Goal: Information Seeking & Learning: Learn about a topic

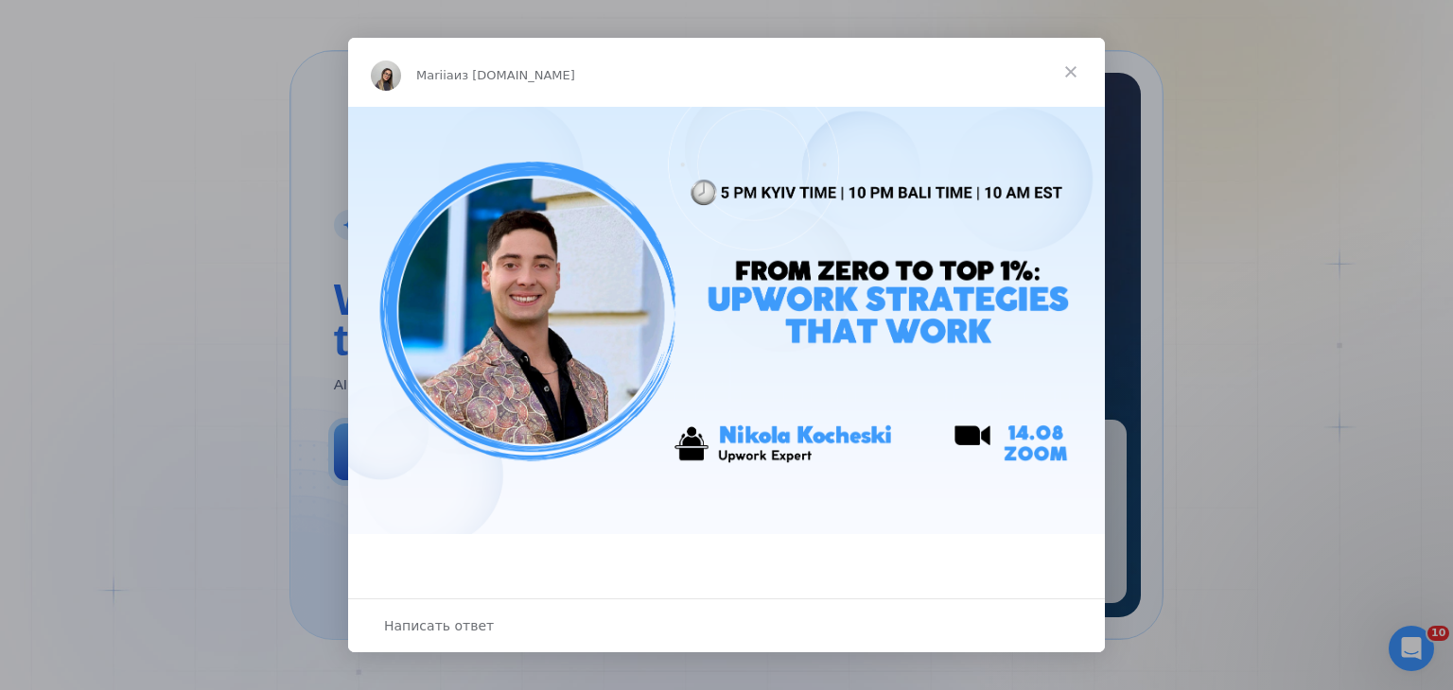
scroll to position [362, 0]
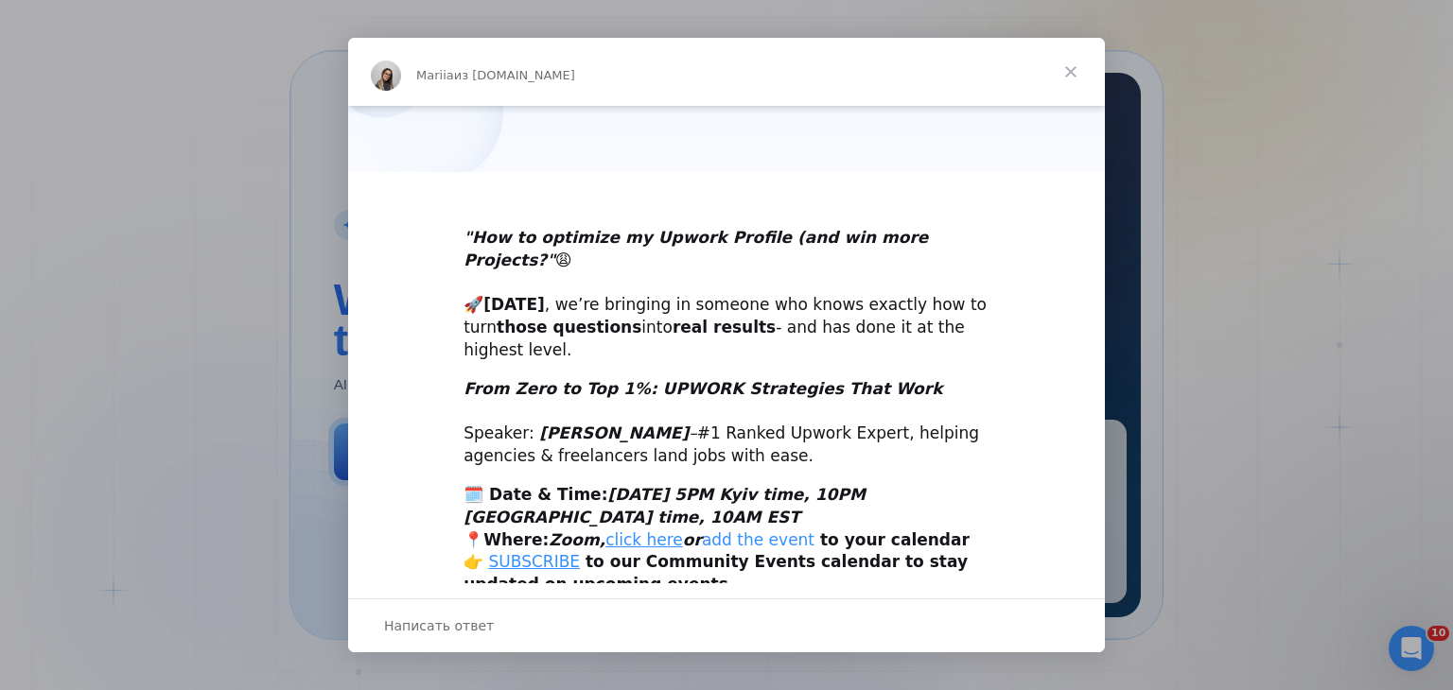
click at [725, 531] on link "add the event" at bounding box center [758, 540] width 113 height 19
click at [1076, 70] on span "Закрыть" at bounding box center [1070, 72] width 68 height 68
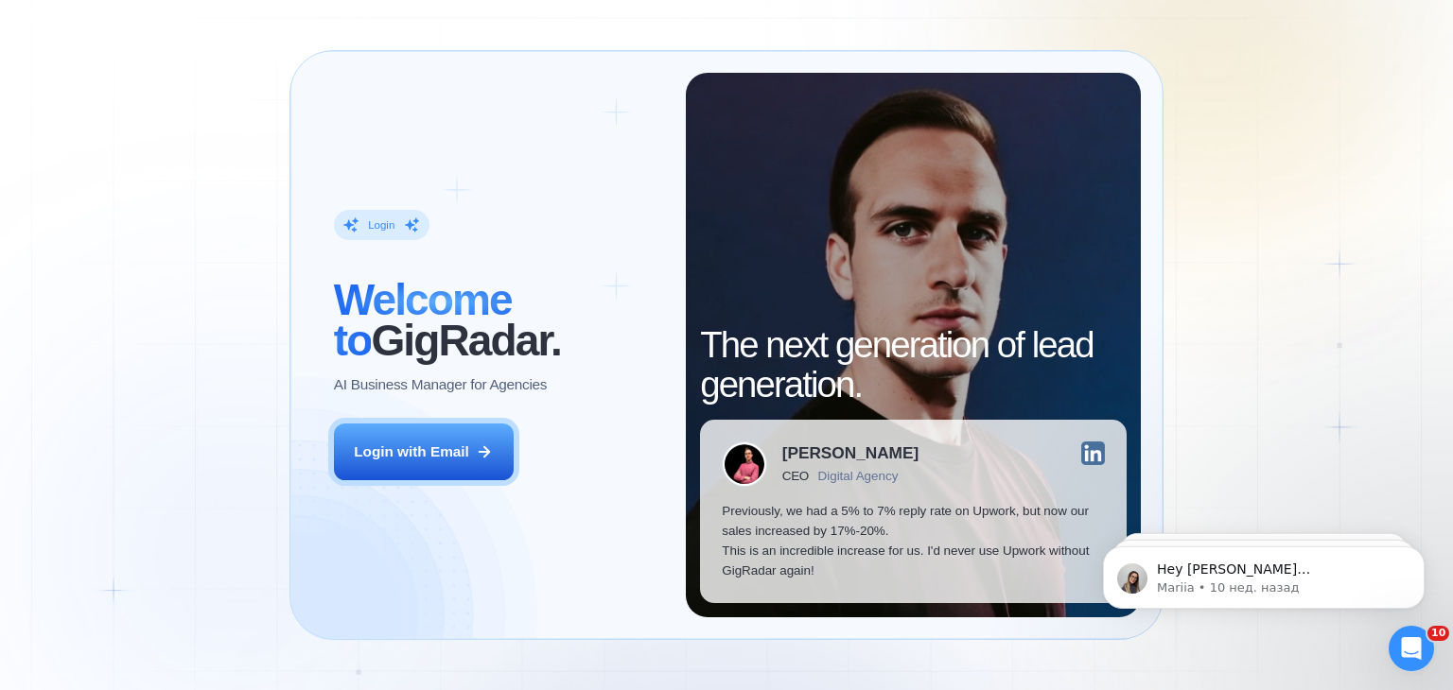
scroll to position [0, 0]
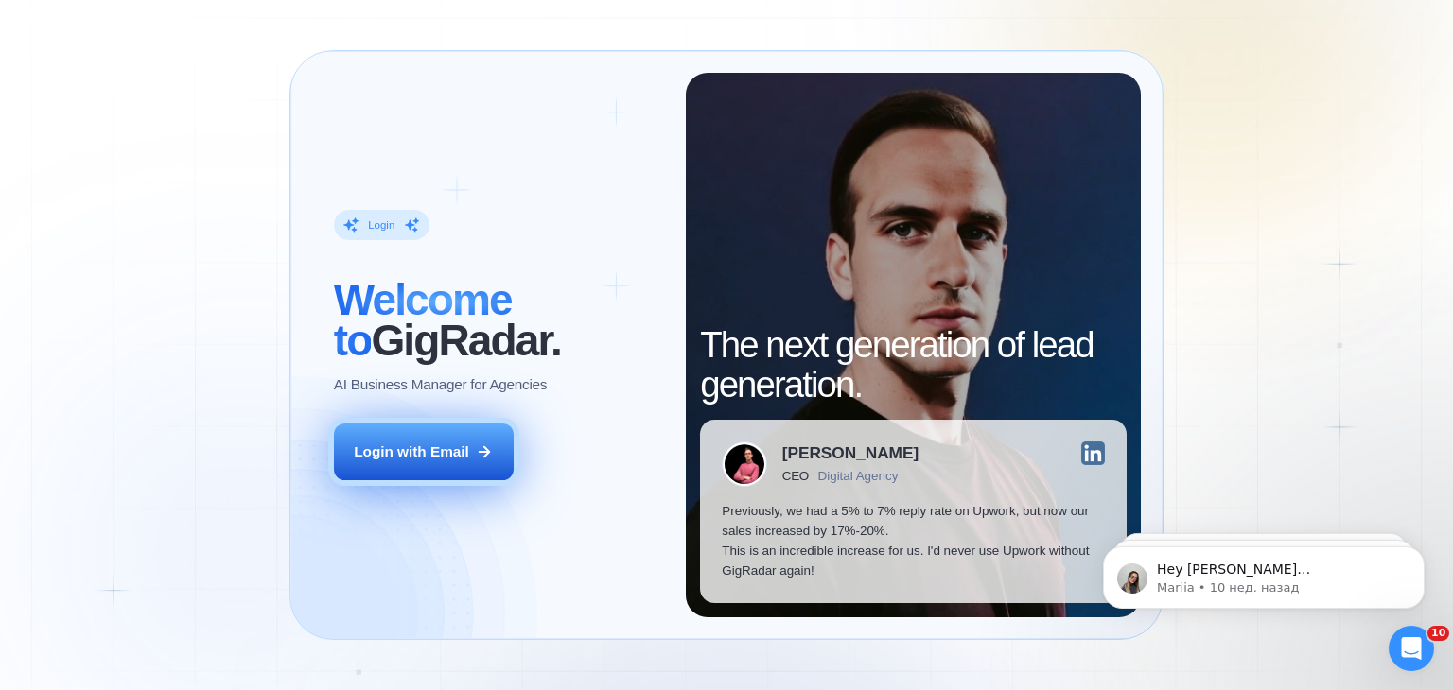
click at [433, 454] on div "Login with Email" at bounding box center [411, 452] width 115 height 20
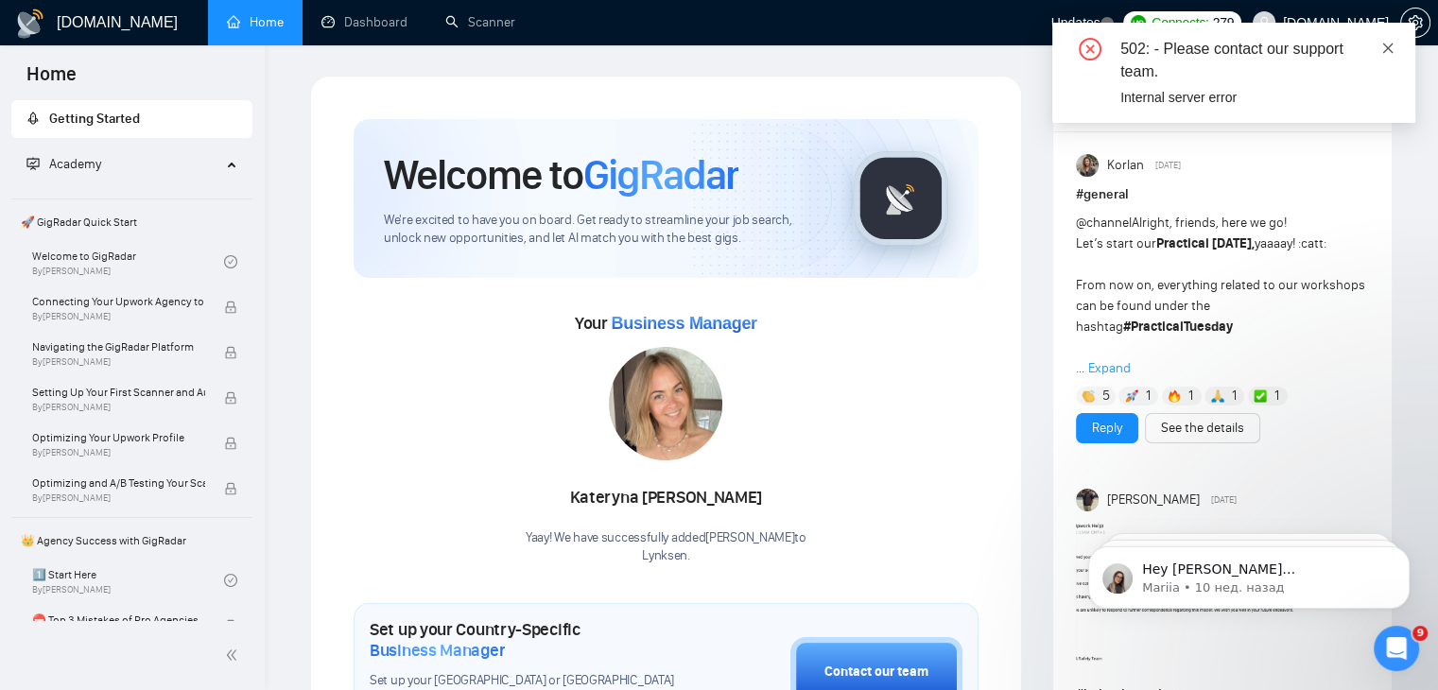
click at [1388, 48] on icon "close" at bounding box center [1389, 48] width 10 height 10
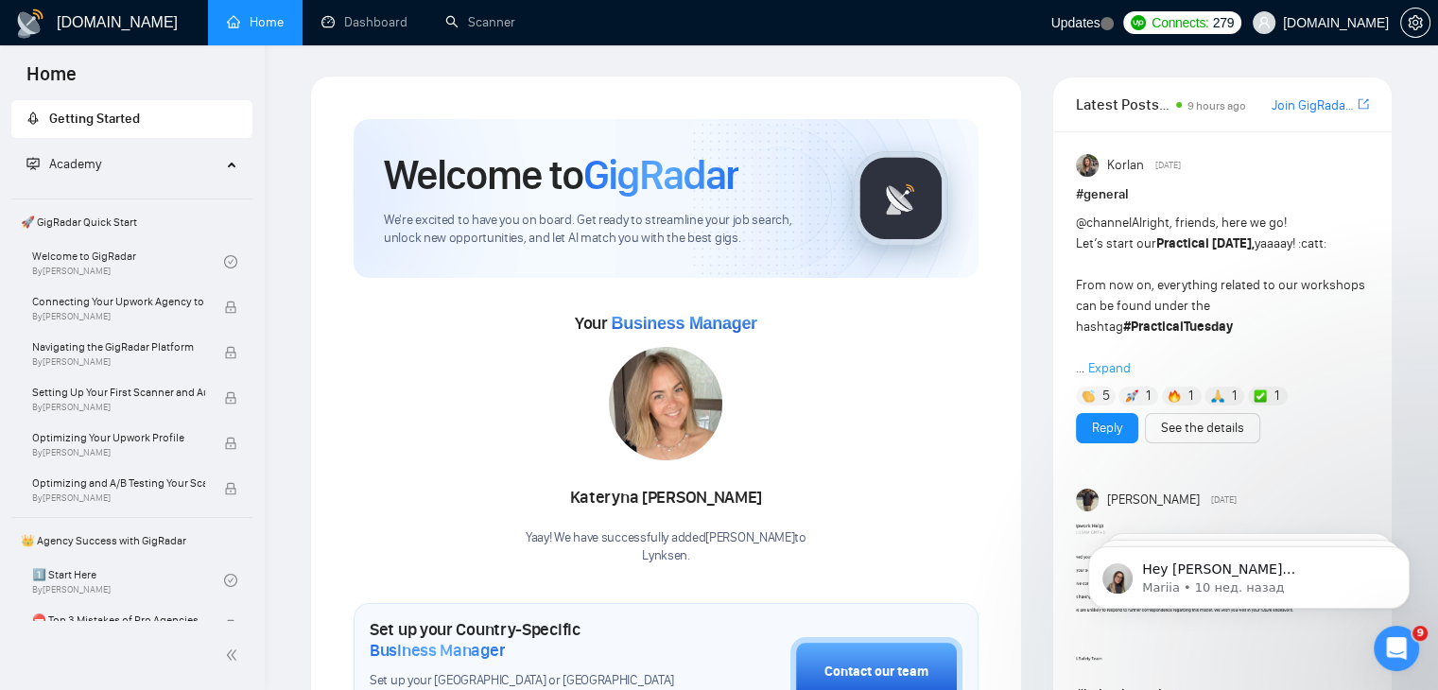
click at [226, 166] on div "Academy" at bounding box center [132, 165] width 242 height 38
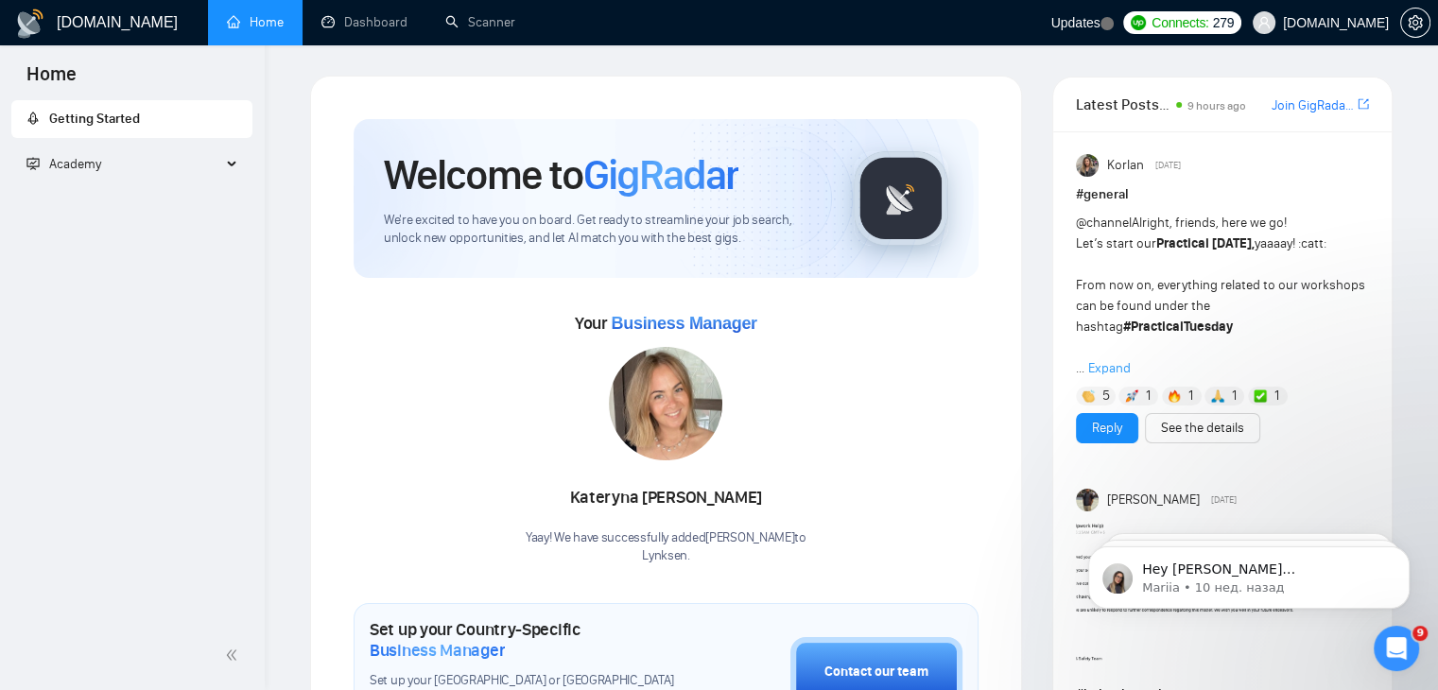
click at [226, 166] on div "Academy" at bounding box center [132, 165] width 242 height 38
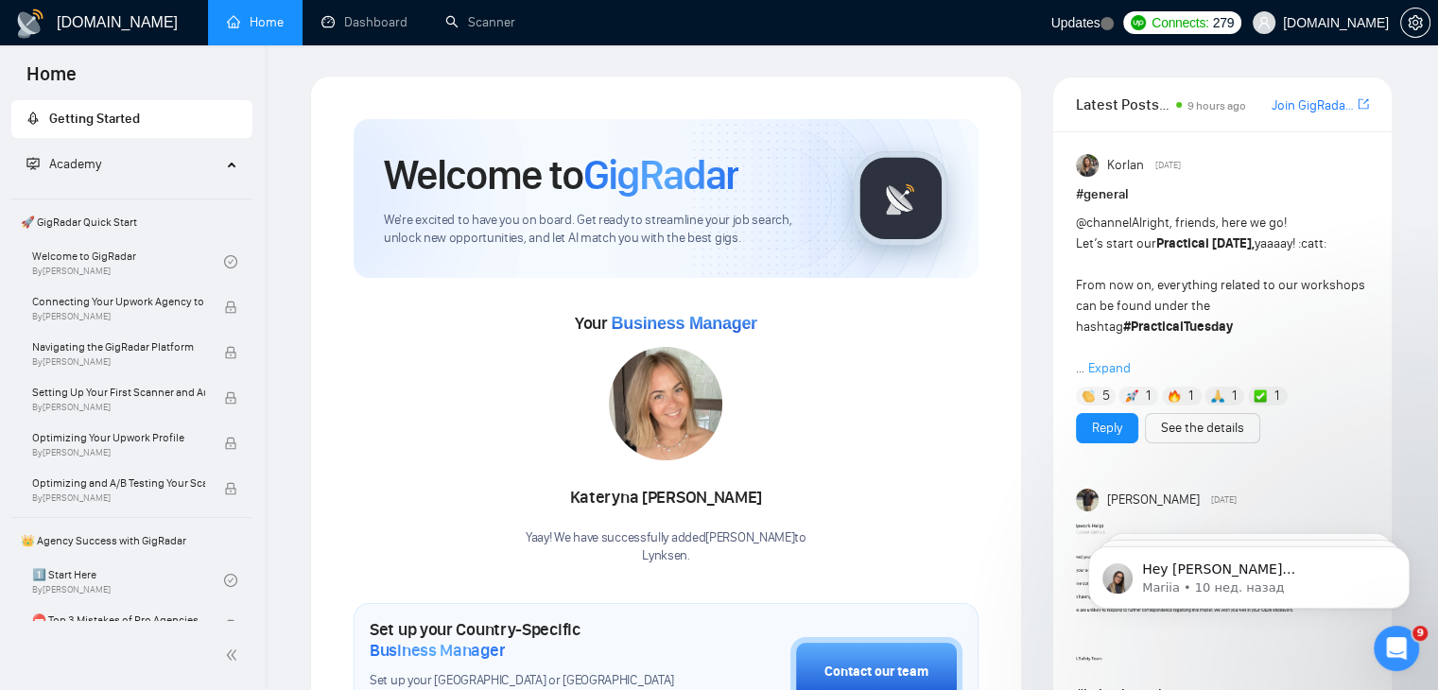
click at [108, 218] on span "🚀 GigRadar Quick Start" at bounding box center [131, 222] width 237 height 38
click at [99, 255] on link "Welcome to GigRadar By [PERSON_NAME]" at bounding box center [128, 262] width 192 height 42
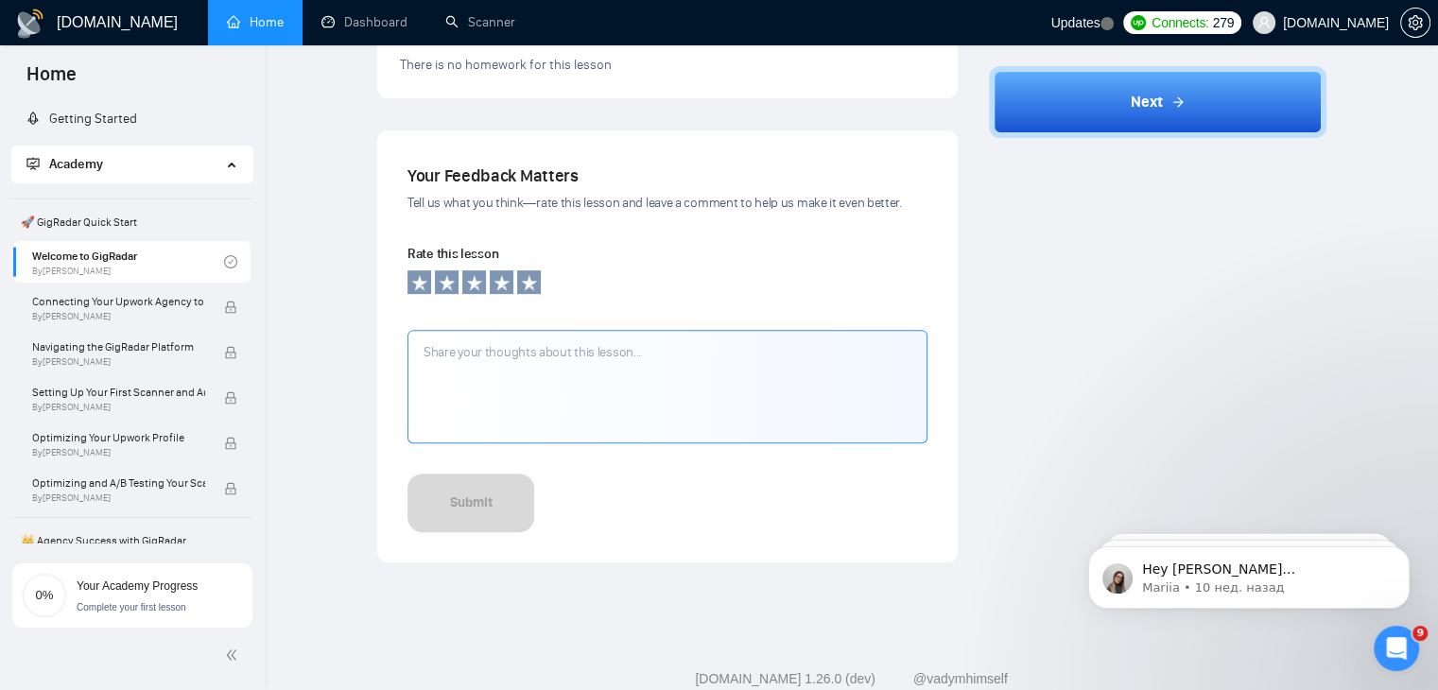
scroll to position [692, 0]
click at [498, 284] on icon at bounding box center [501, 282] width 17 height 17
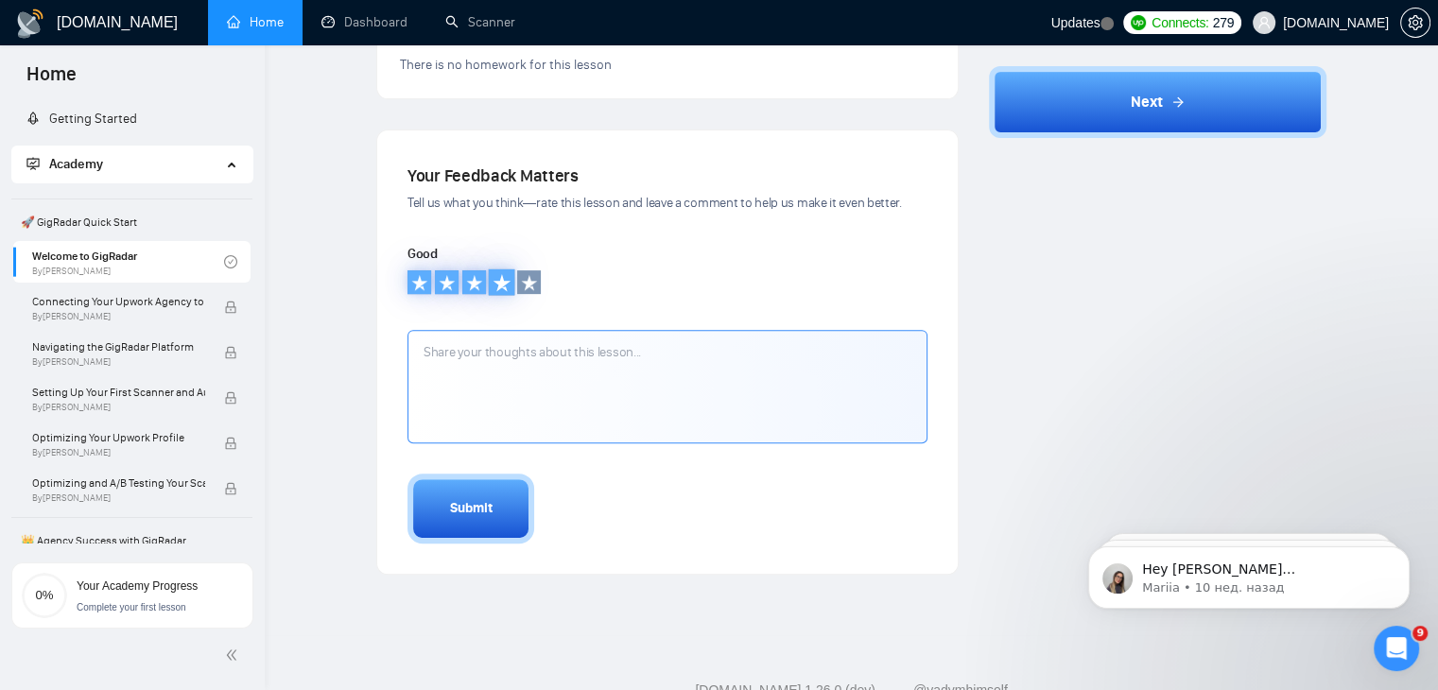
click at [507, 286] on icon at bounding box center [502, 282] width 19 height 19
click at [479, 479] on button "Submit" at bounding box center [471, 509] width 127 height 70
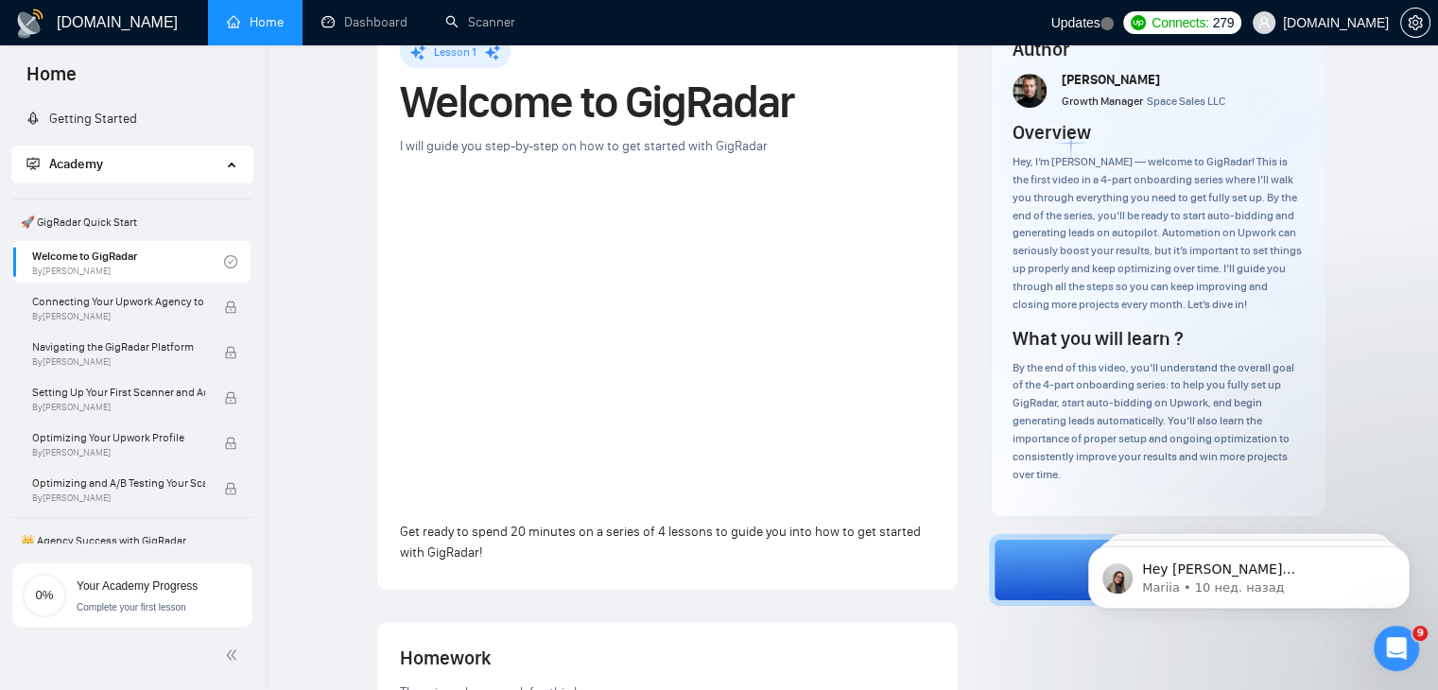
scroll to position [61, 0]
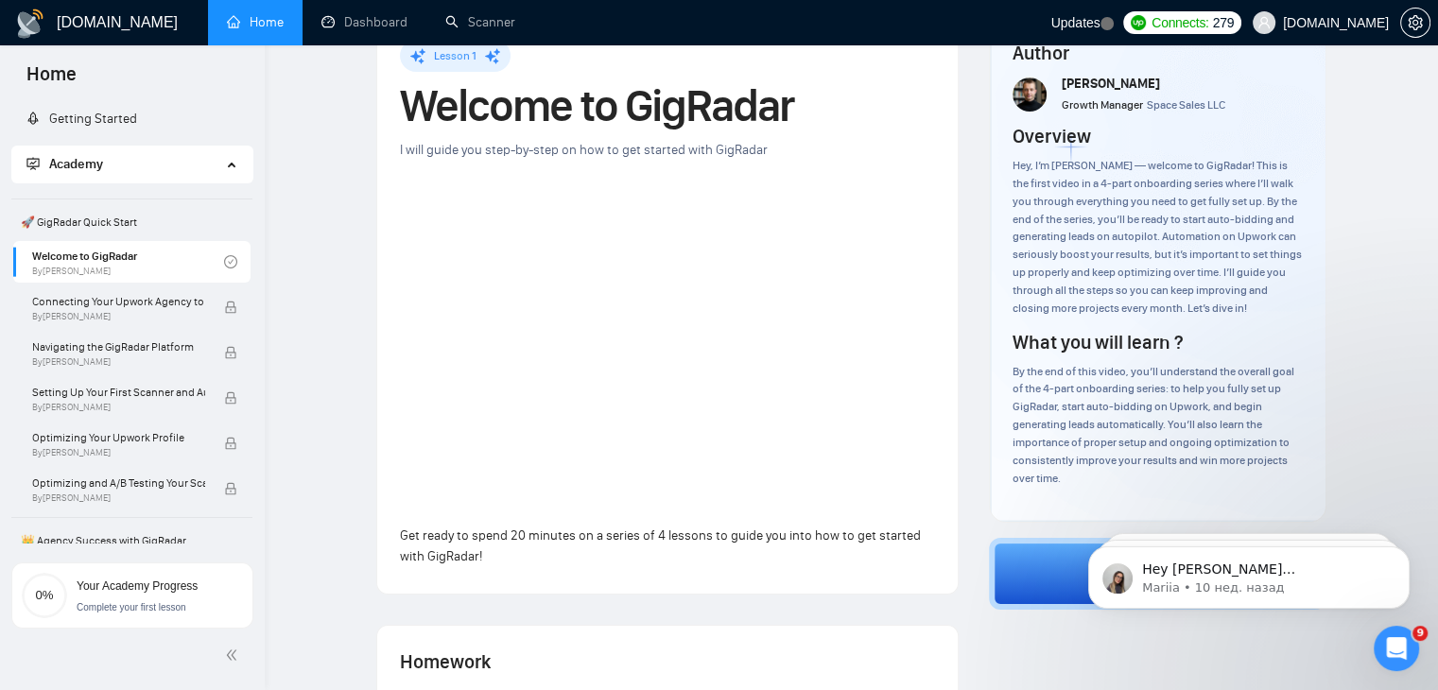
click at [1388, 645] on icon "Открыть службу сообщений Intercom" at bounding box center [1397, 649] width 31 height 31
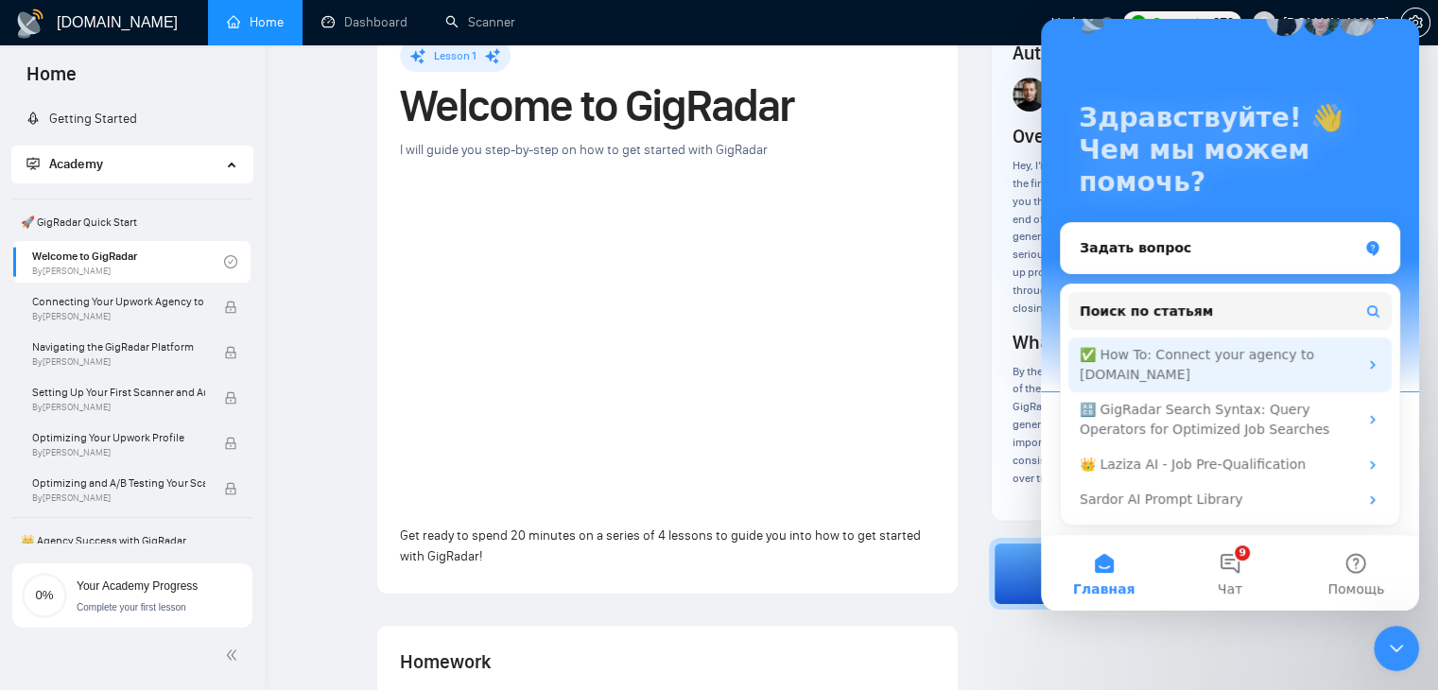
scroll to position [50, 0]
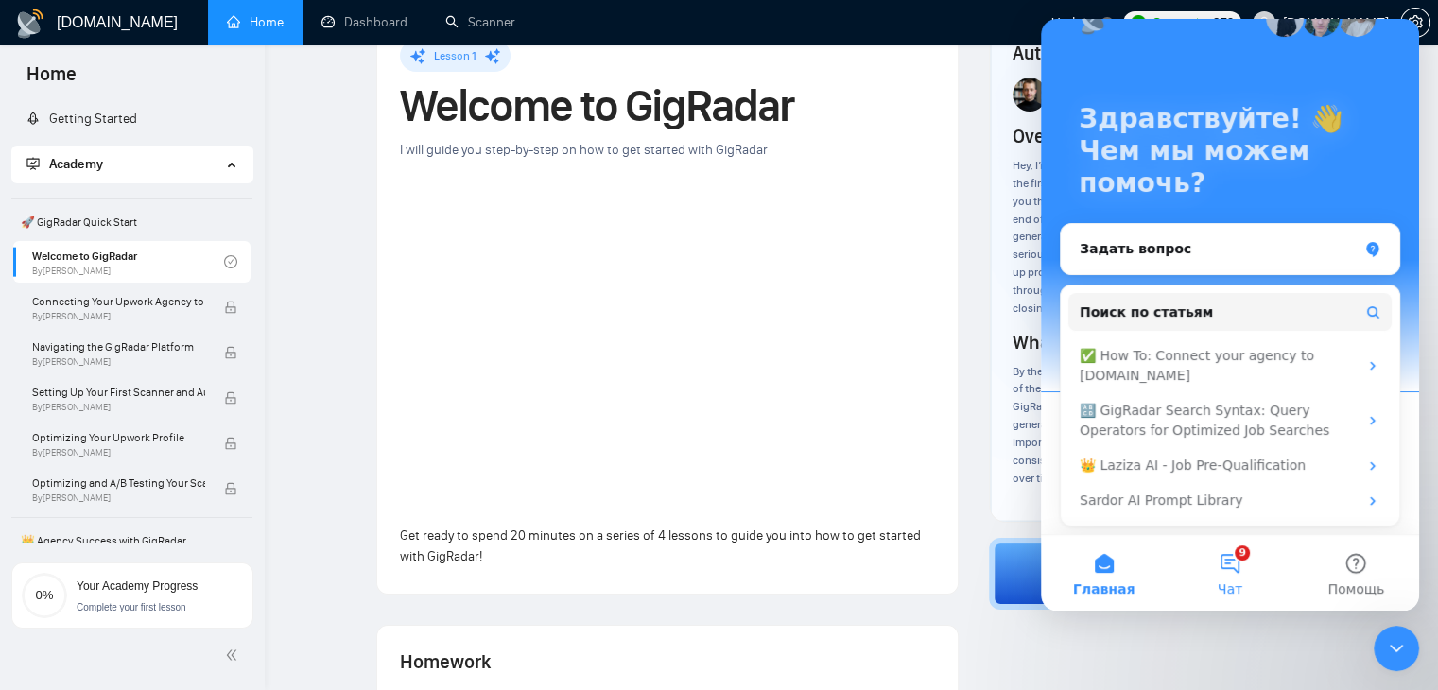
click at [1233, 564] on button "9 Чат" at bounding box center [1230, 573] width 126 height 76
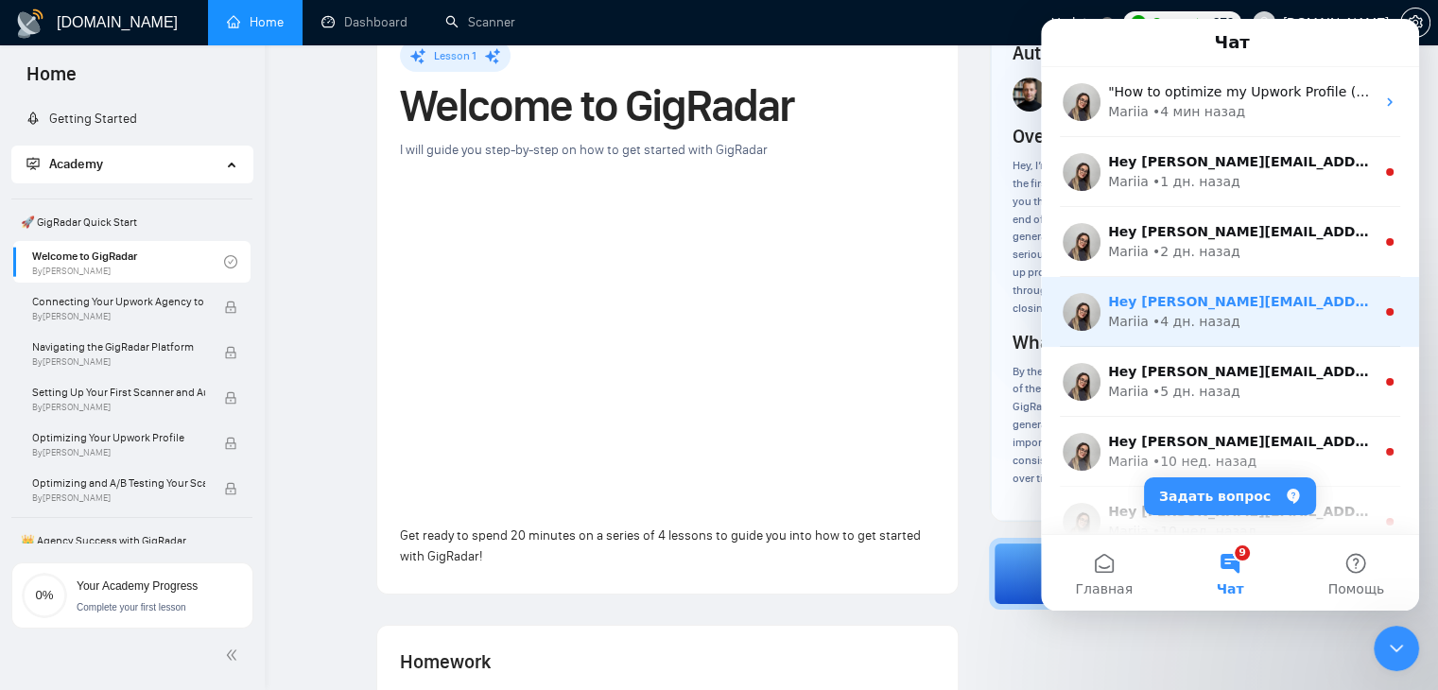
scroll to position [307, 0]
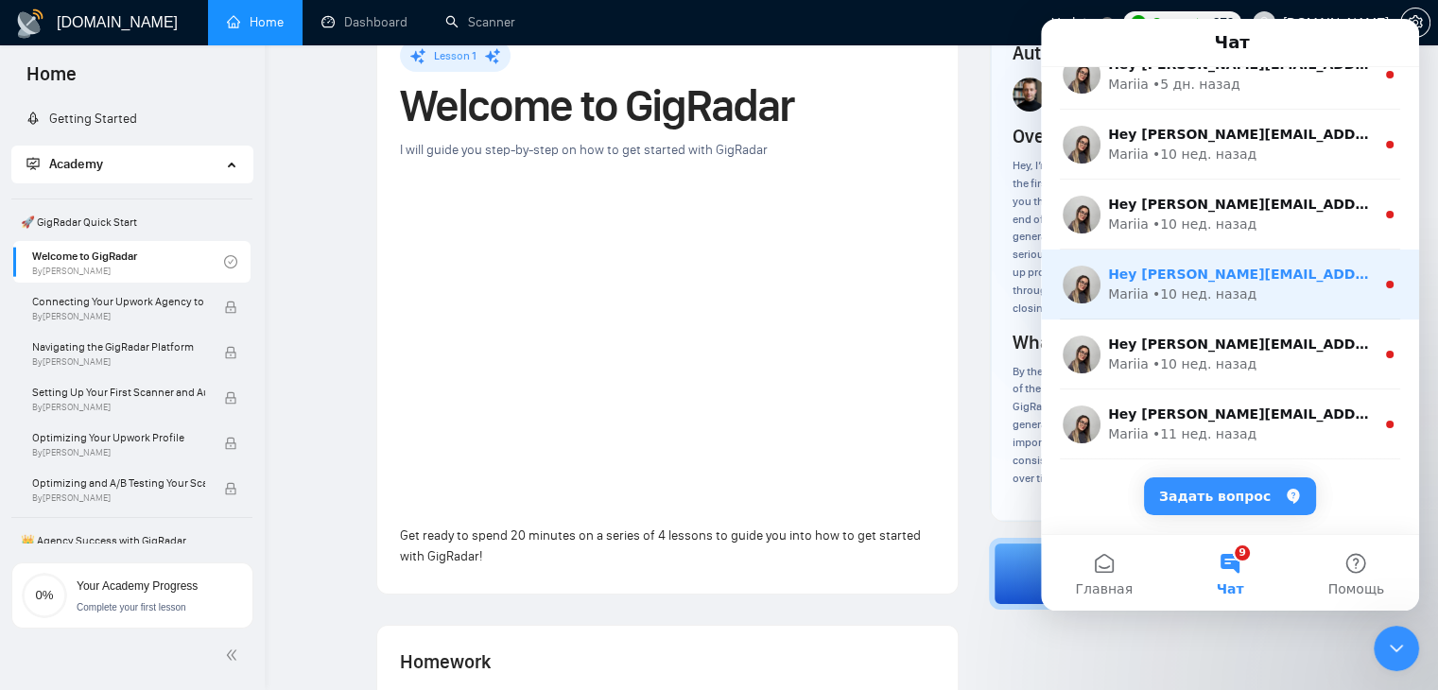
click at [1258, 286] on div "Mariia • 10 нед. назад" at bounding box center [1241, 295] width 267 height 20
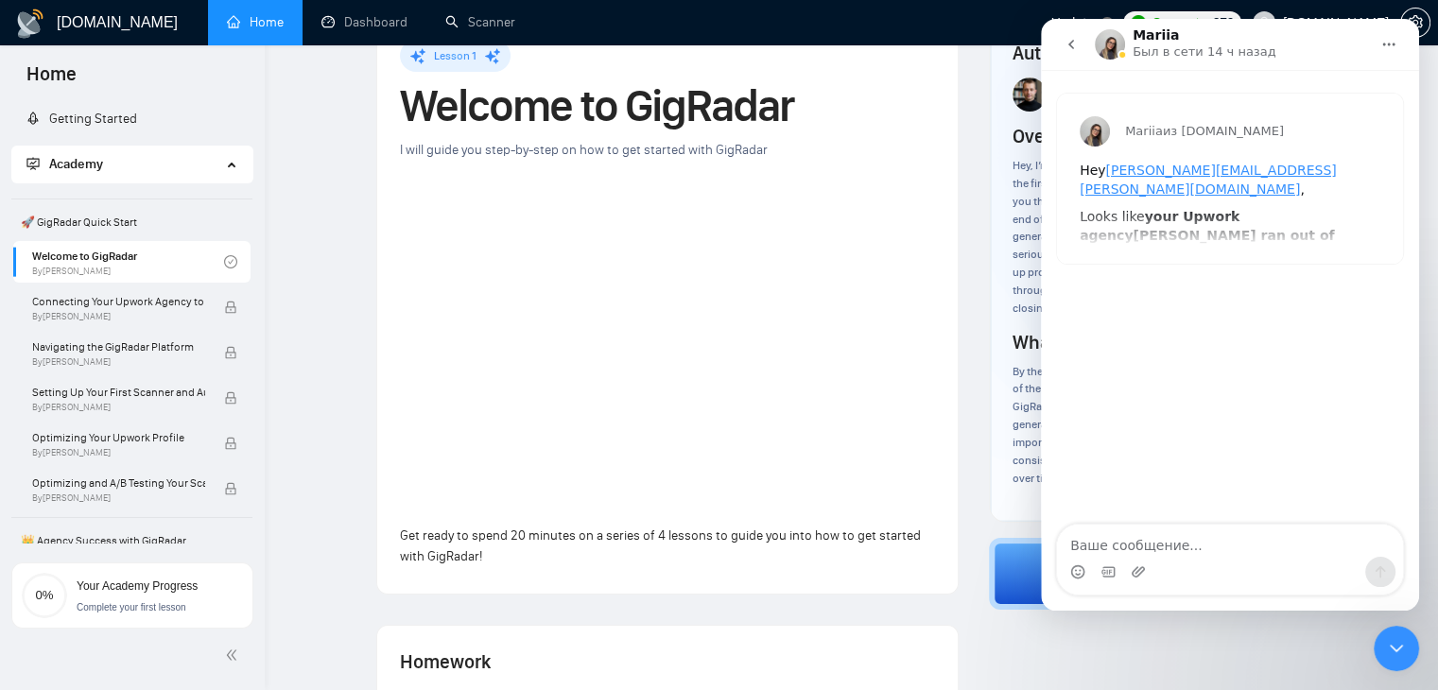
click at [1072, 39] on icon "go back" at bounding box center [1071, 44] width 15 height 15
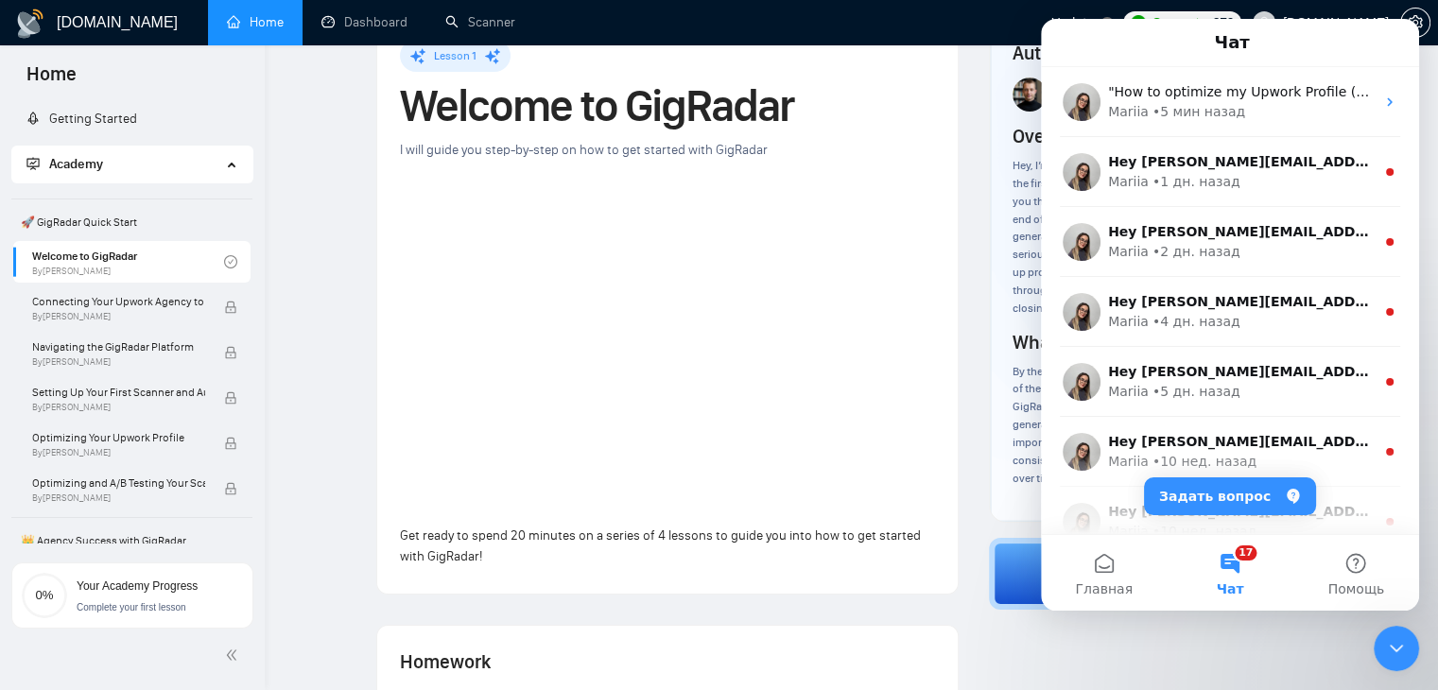
click at [1379, 648] on div "Закрыть службу сообщений Intercom" at bounding box center [1396, 648] width 45 height 45
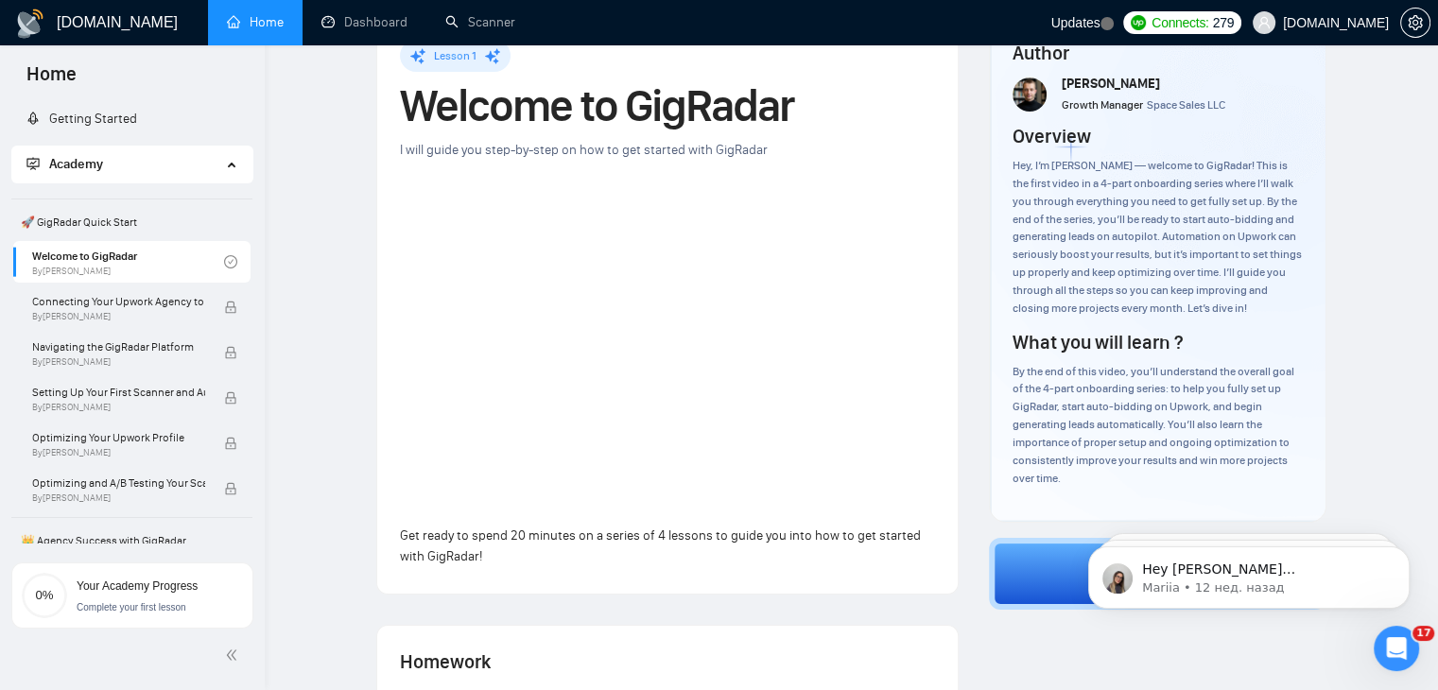
scroll to position [0, 0]
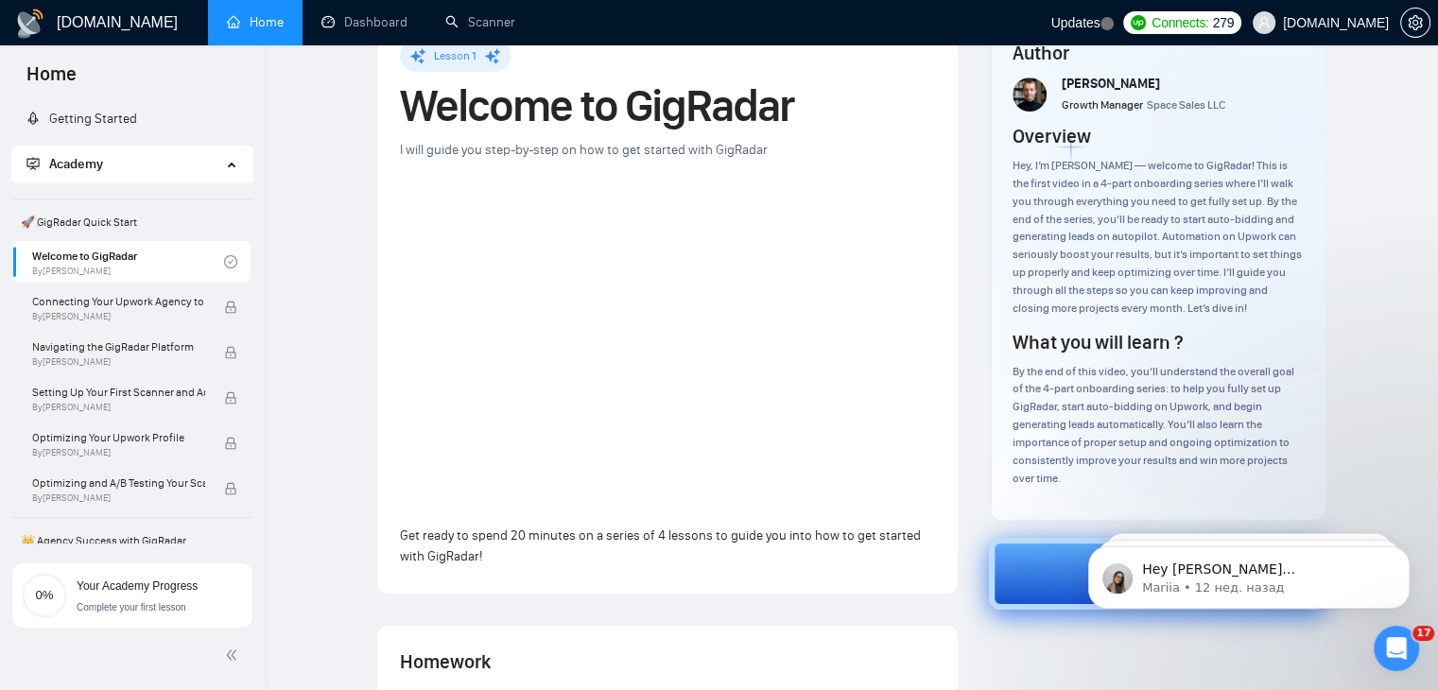
click at [1060, 588] on button "Next" at bounding box center [1158, 574] width 338 height 72
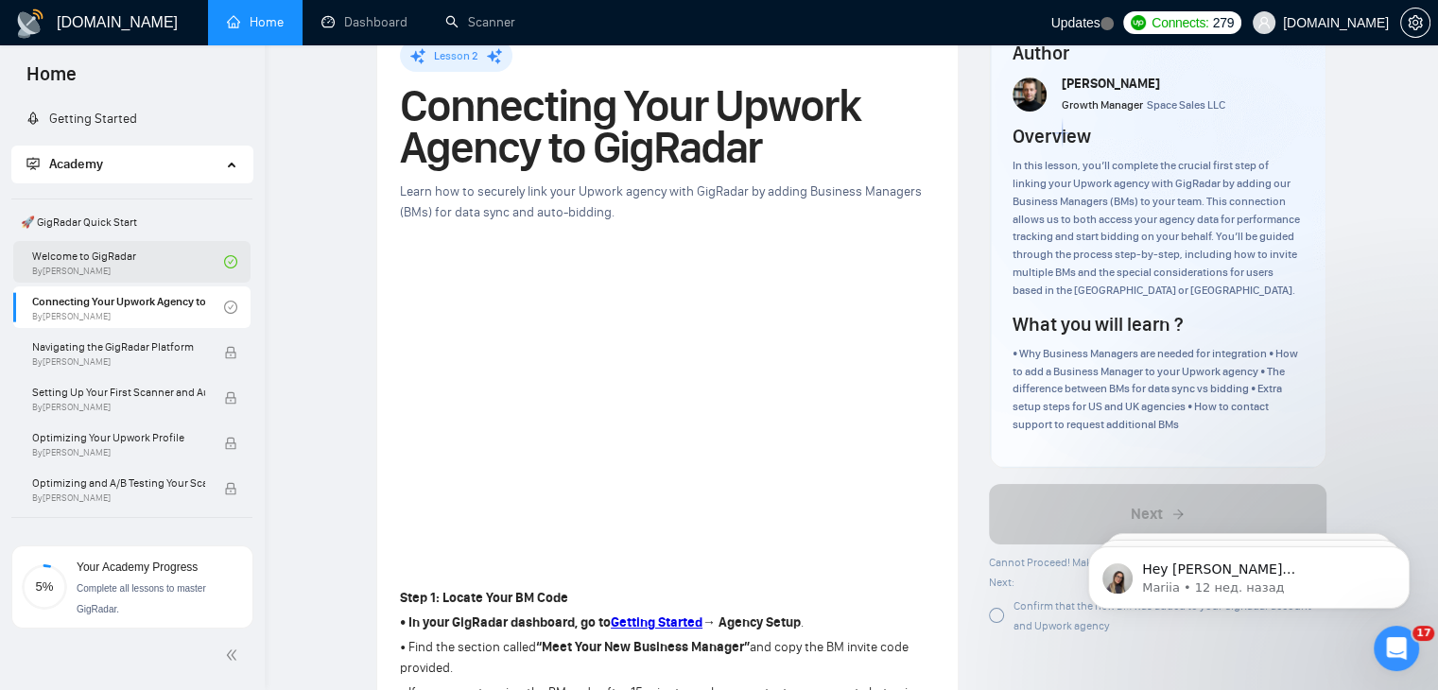
click at [132, 261] on link "Welcome to GigRadar By [PERSON_NAME]" at bounding box center [128, 262] width 192 height 42
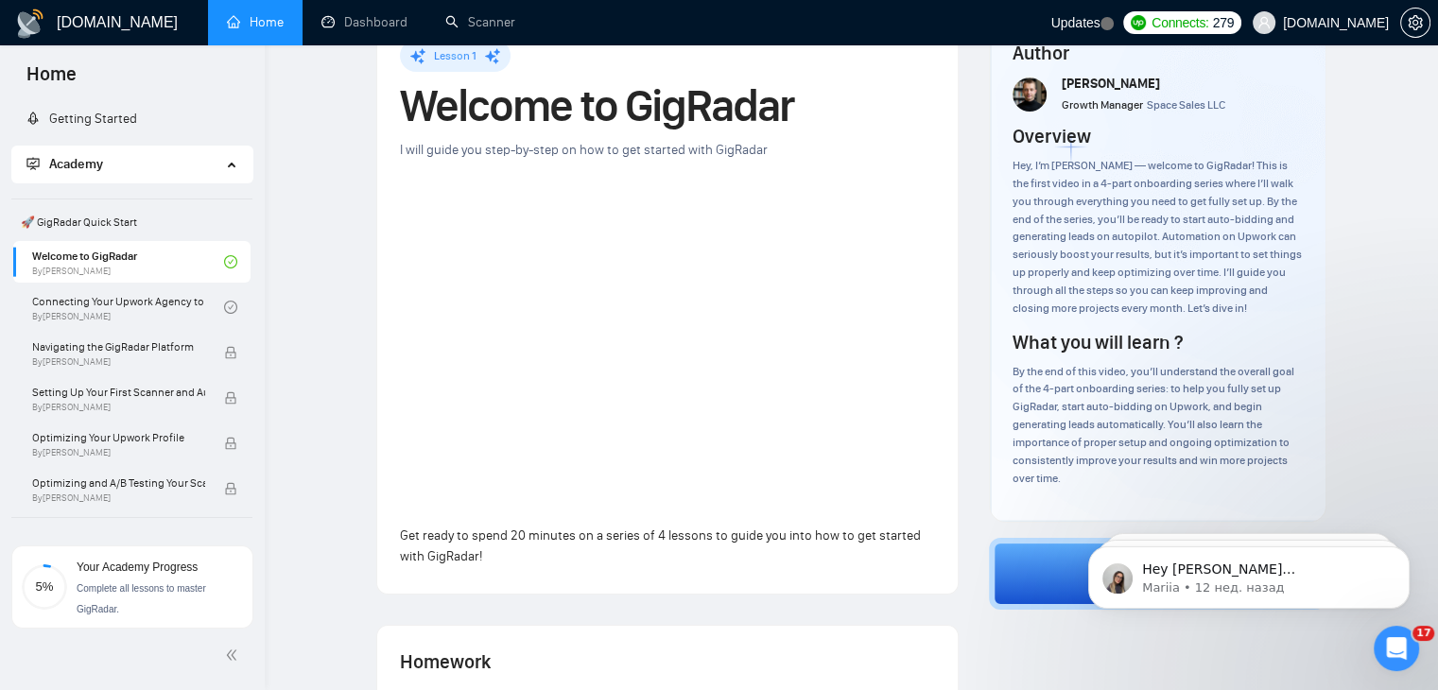
click at [339, 277] on div "Lesson 1 Welcome to GigRadar I will guide you step-by-step on how to get starte…" at bounding box center [851, 471] width 1113 height 913
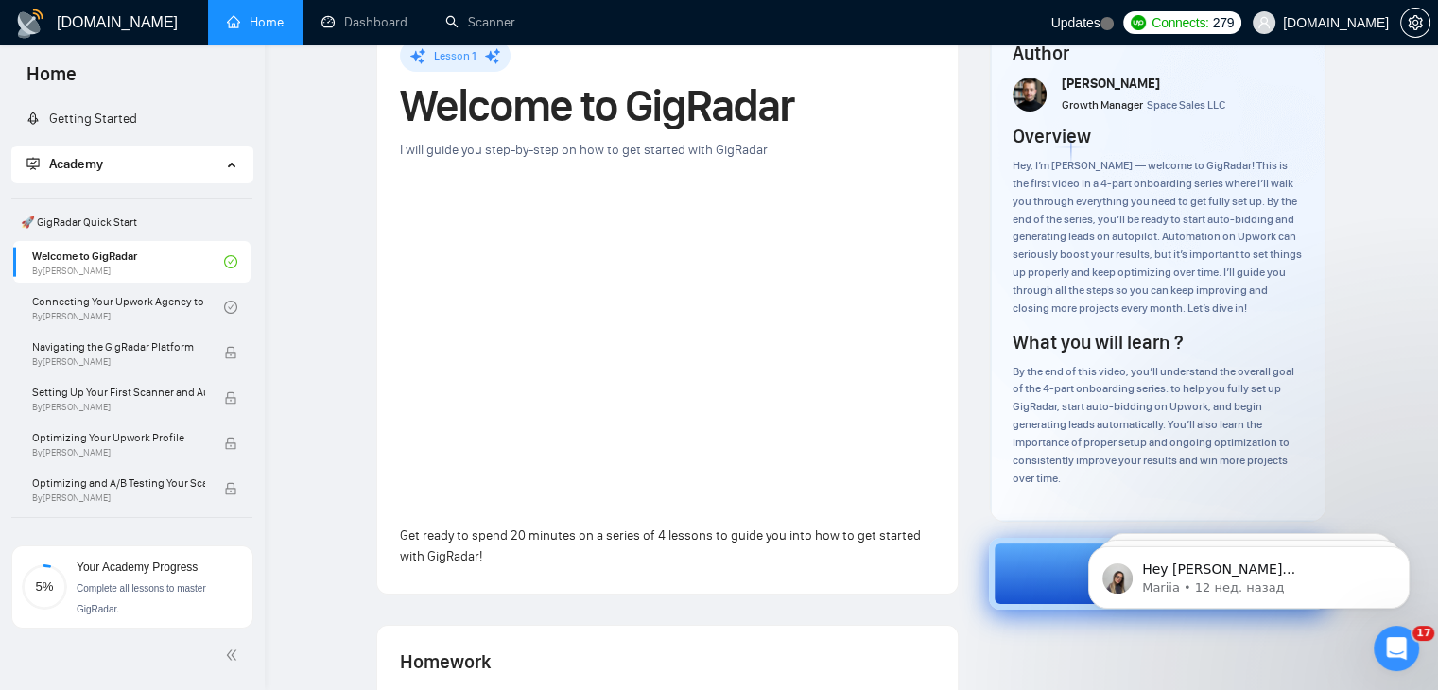
click at [1039, 566] on button "Next" at bounding box center [1158, 574] width 338 height 72
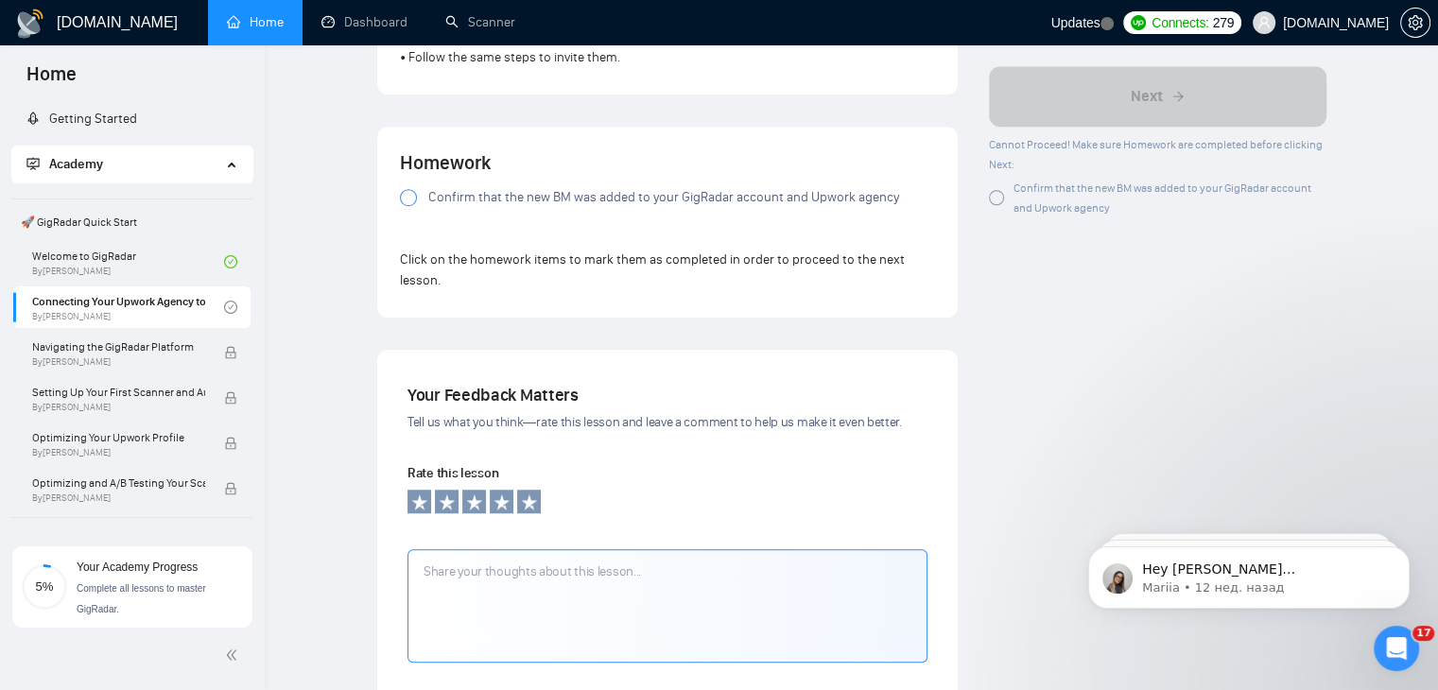
scroll to position [1620, 0]
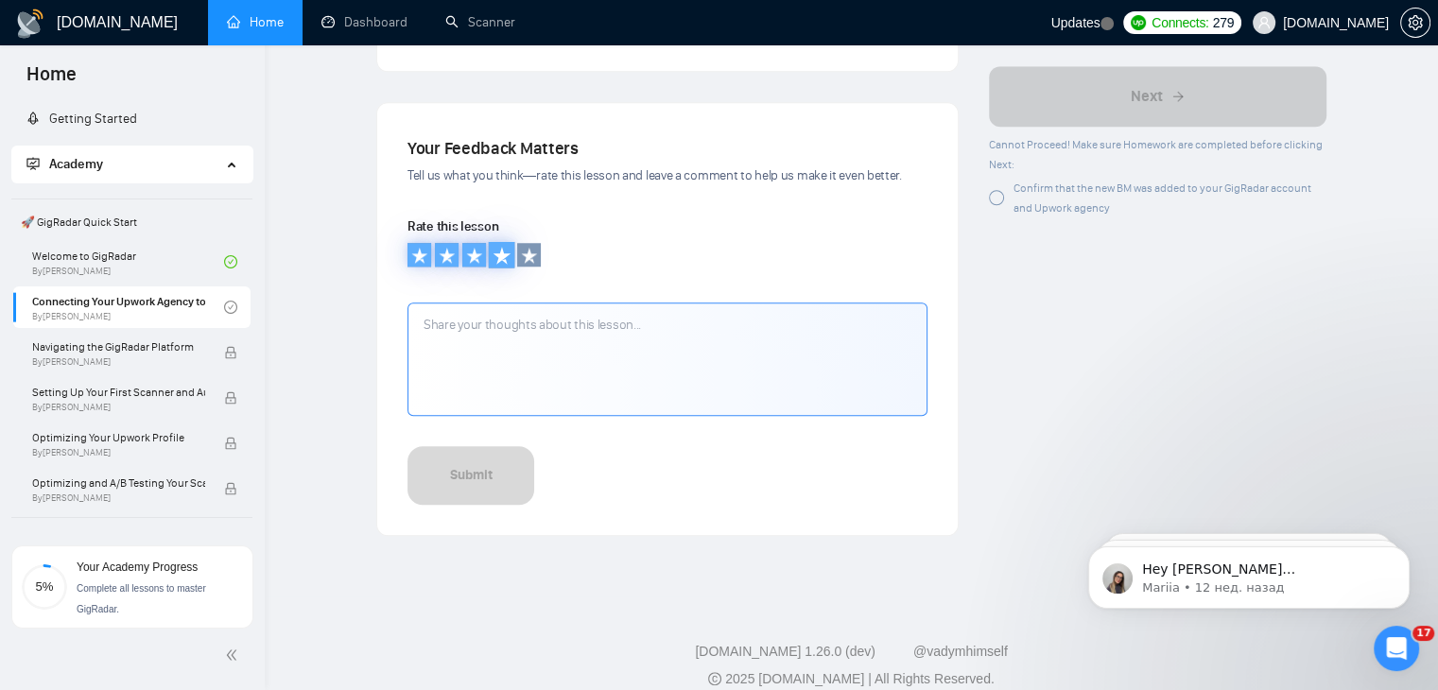
click at [502, 247] on icon at bounding box center [501, 255] width 17 height 17
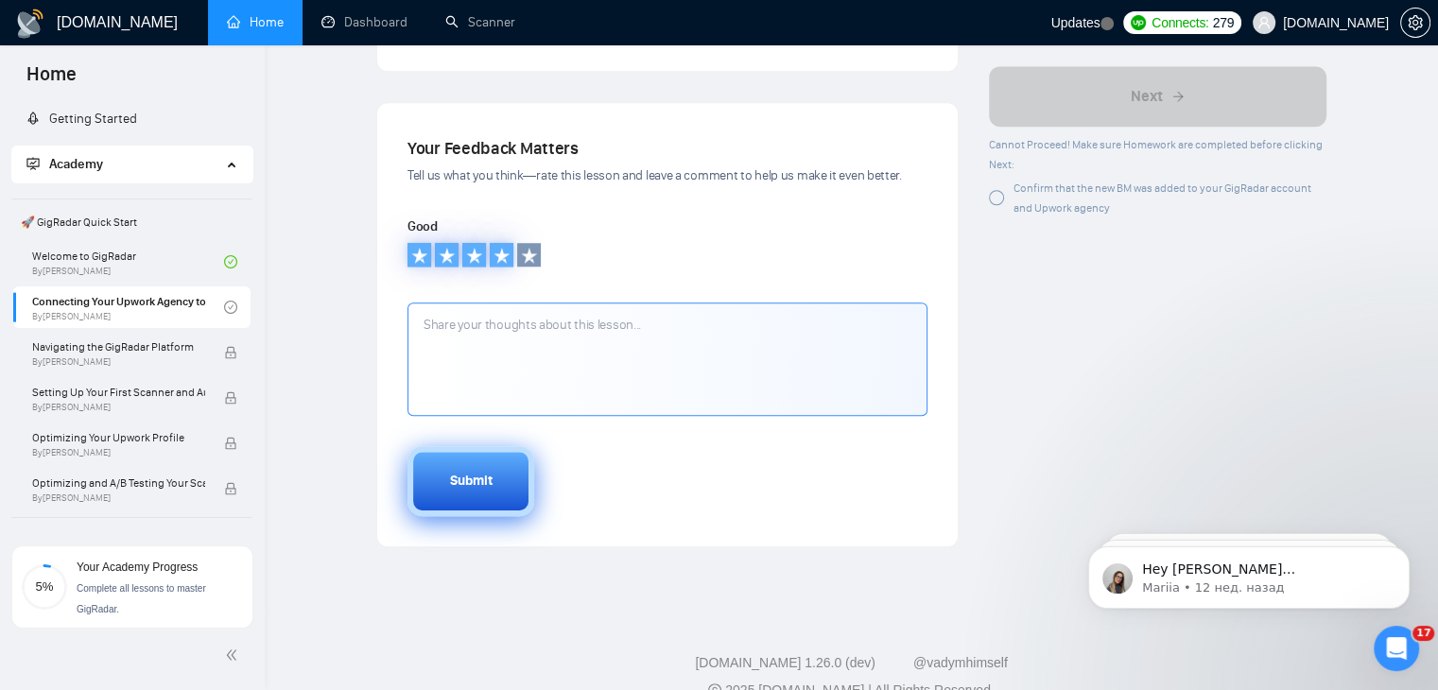
click at [491, 471] on div "Submit" at bounding box center [471, 481] width 43 height 21
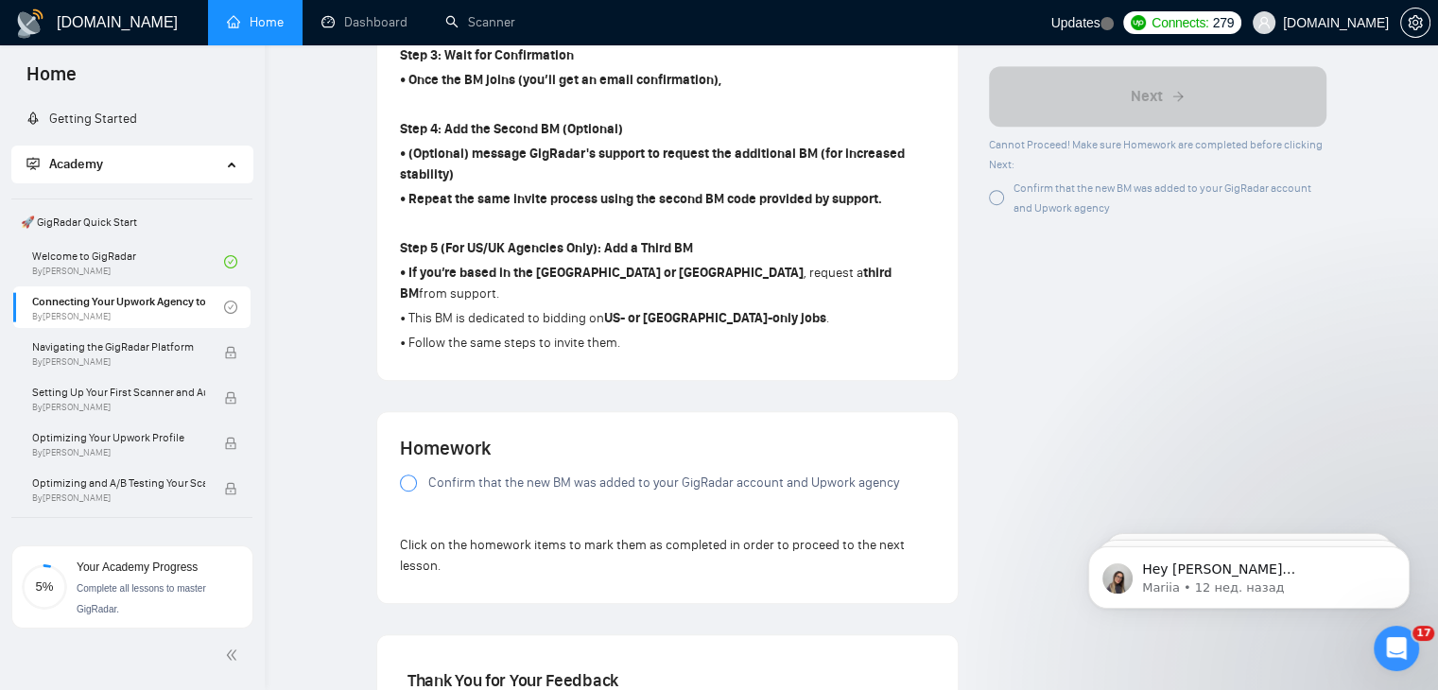
scroll to position [1086, 0]
click at [1000, 198] on div at bounding box center [996, 197] width 15 height 15
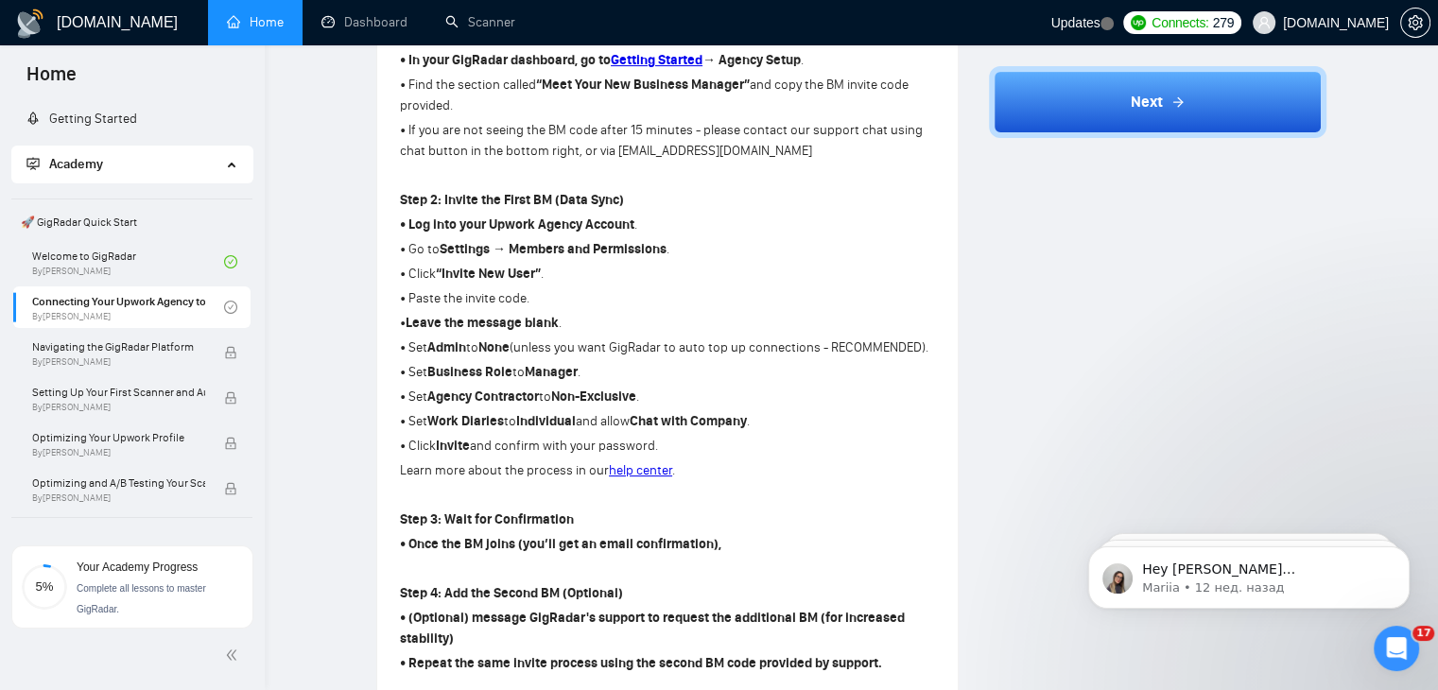
scroll to position [618, 0]
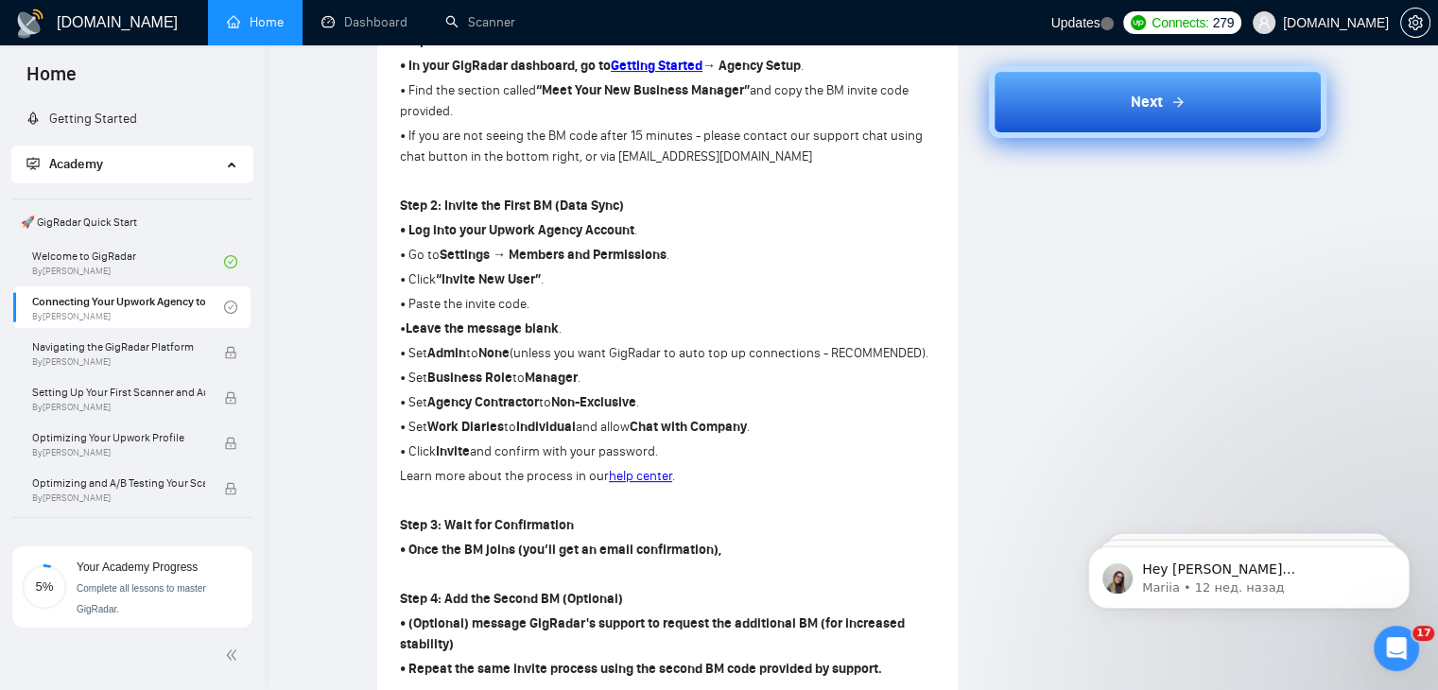
click at [1117, 106] on button "Next" at bounding box center [1158, 102] width 338 height 72
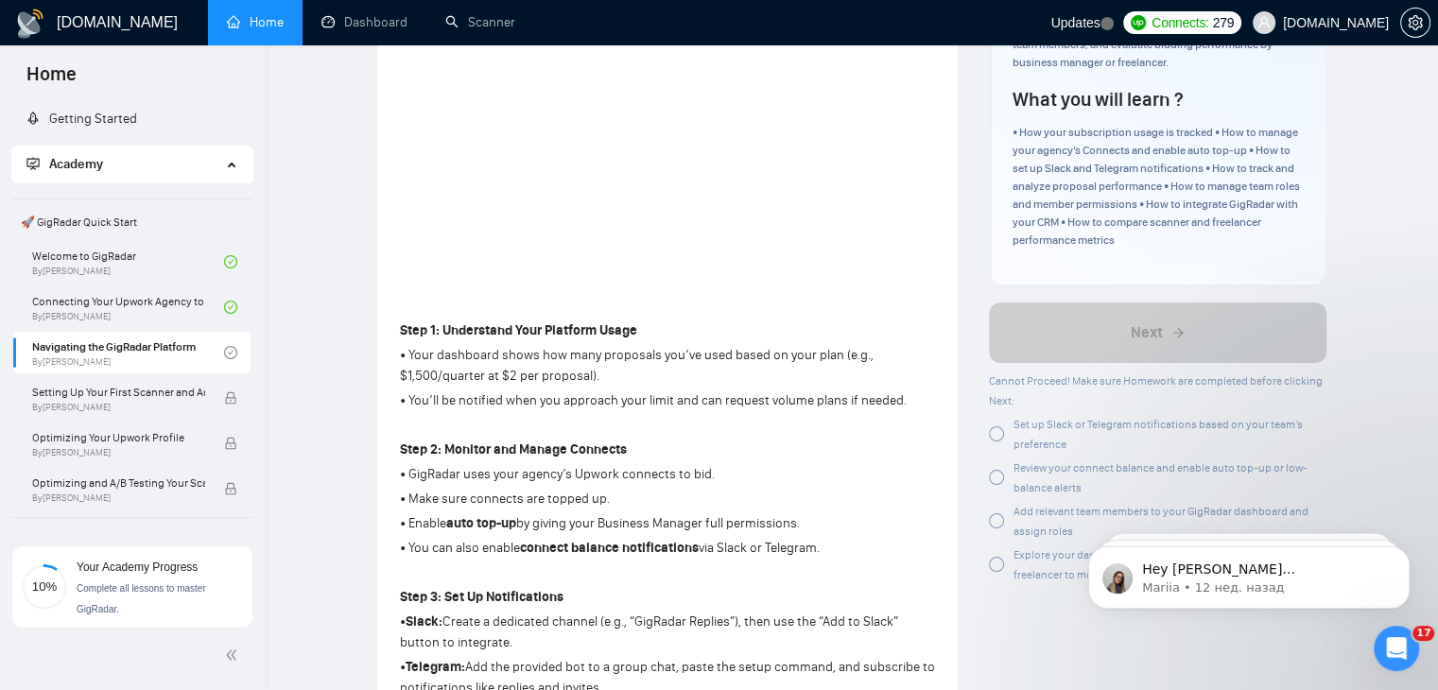
scroll to position [425, 0]
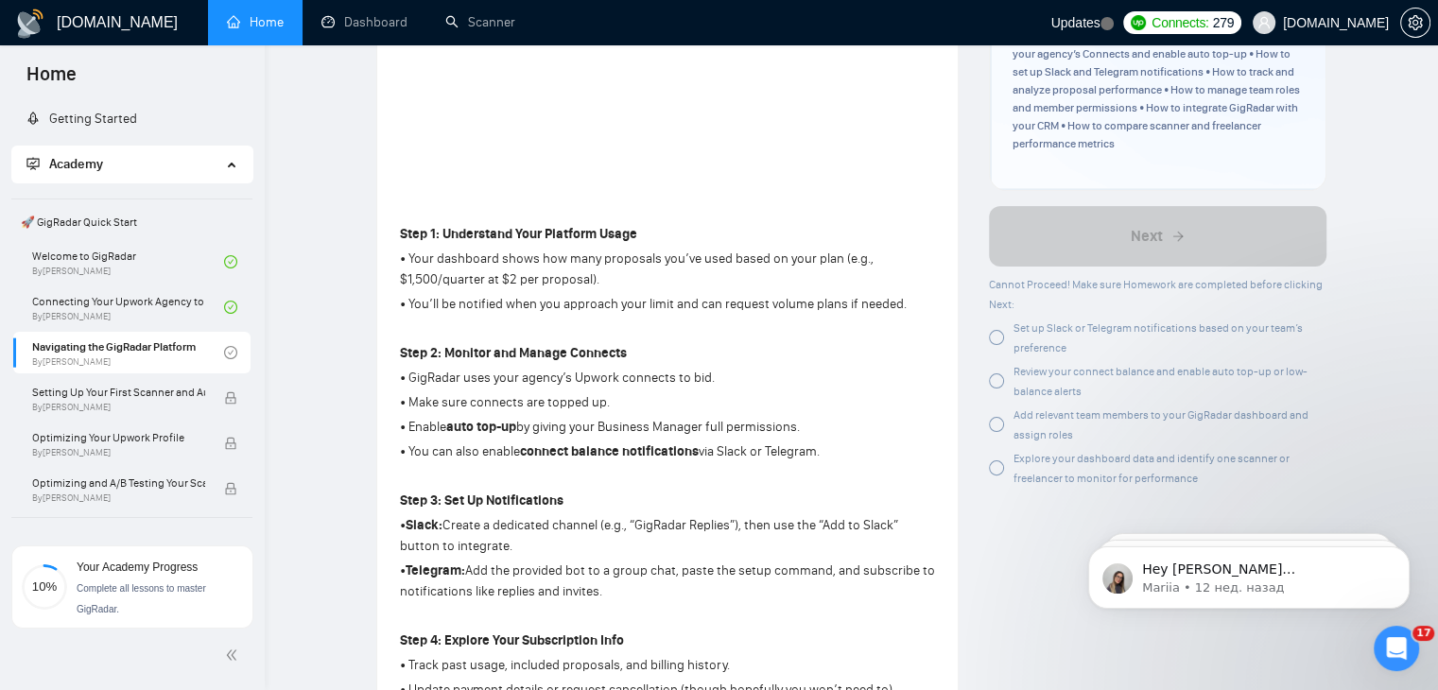
click at [1000, 331] on div at bounding box center [996, 337] width 15 height 15
click at [996, 339] on div at bounding box center [996, 337] width 15 height 15
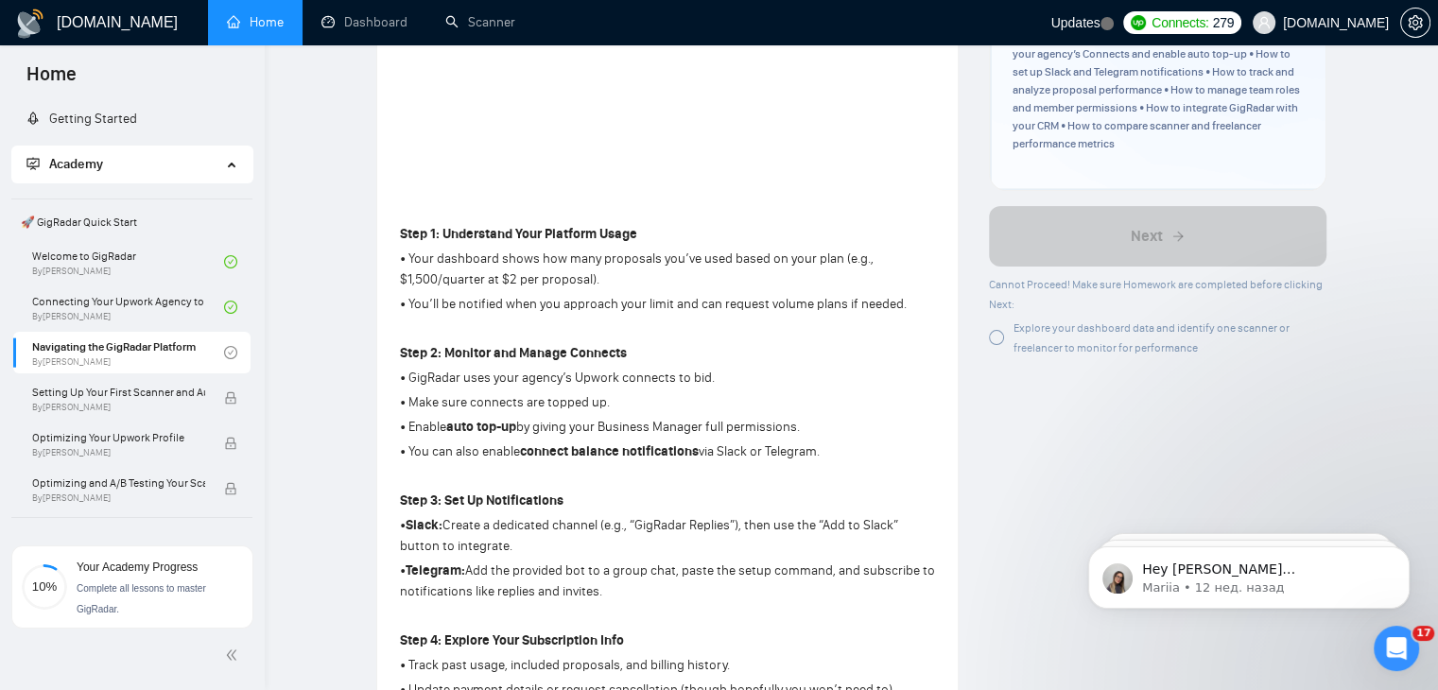
click at [996, 339] on div at bounding box center [996, 337] width 15 height 15
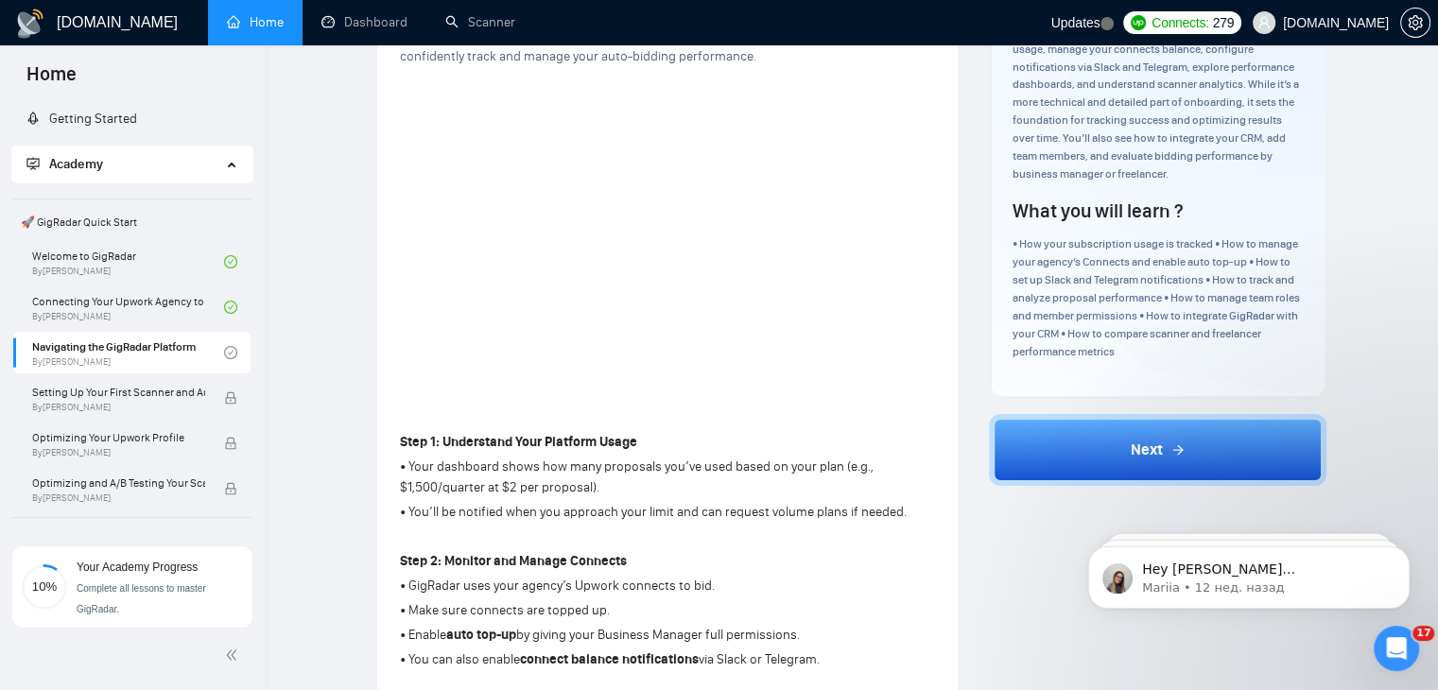
scroll to position [215, 0]
click at [1416, 24] on icon "setting" at bounding box center [1415, 22] width 15 height 15
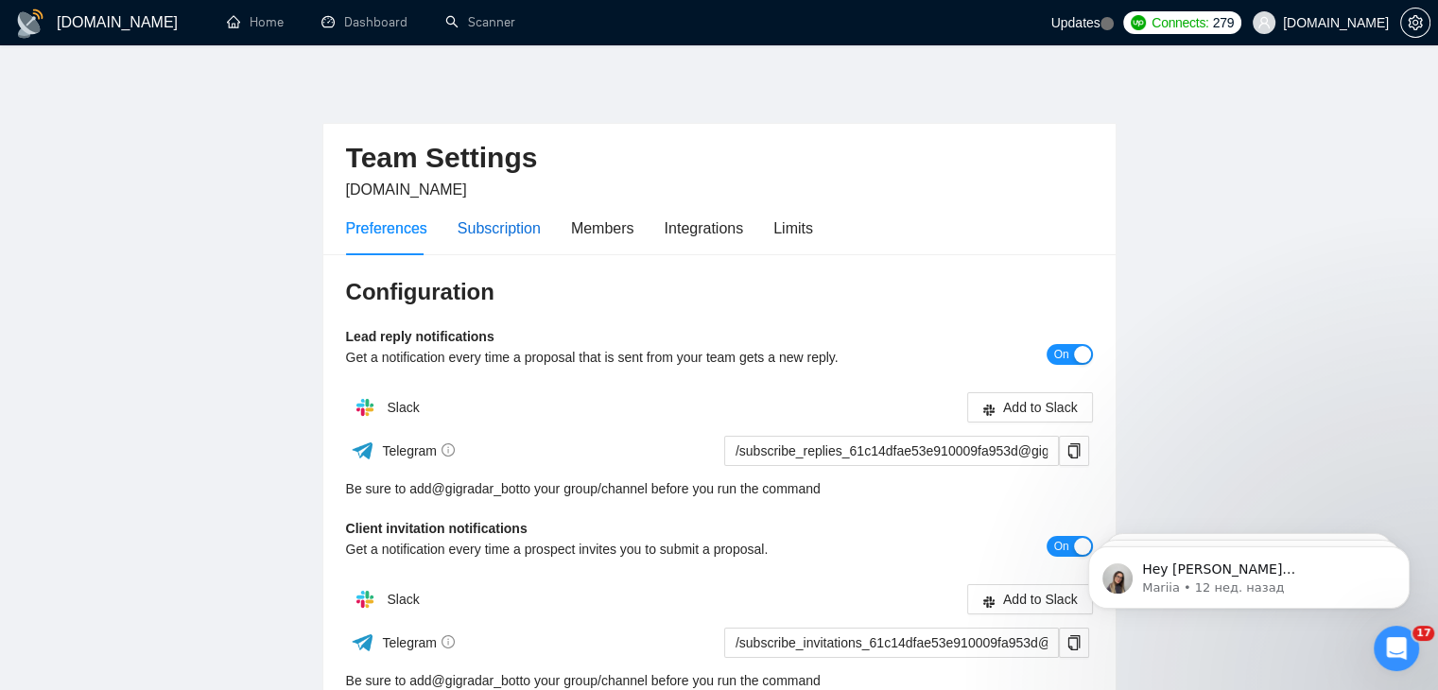
click at [494, 232] on div "Subscription" at bounding box center [499, 229] width 83 height 24
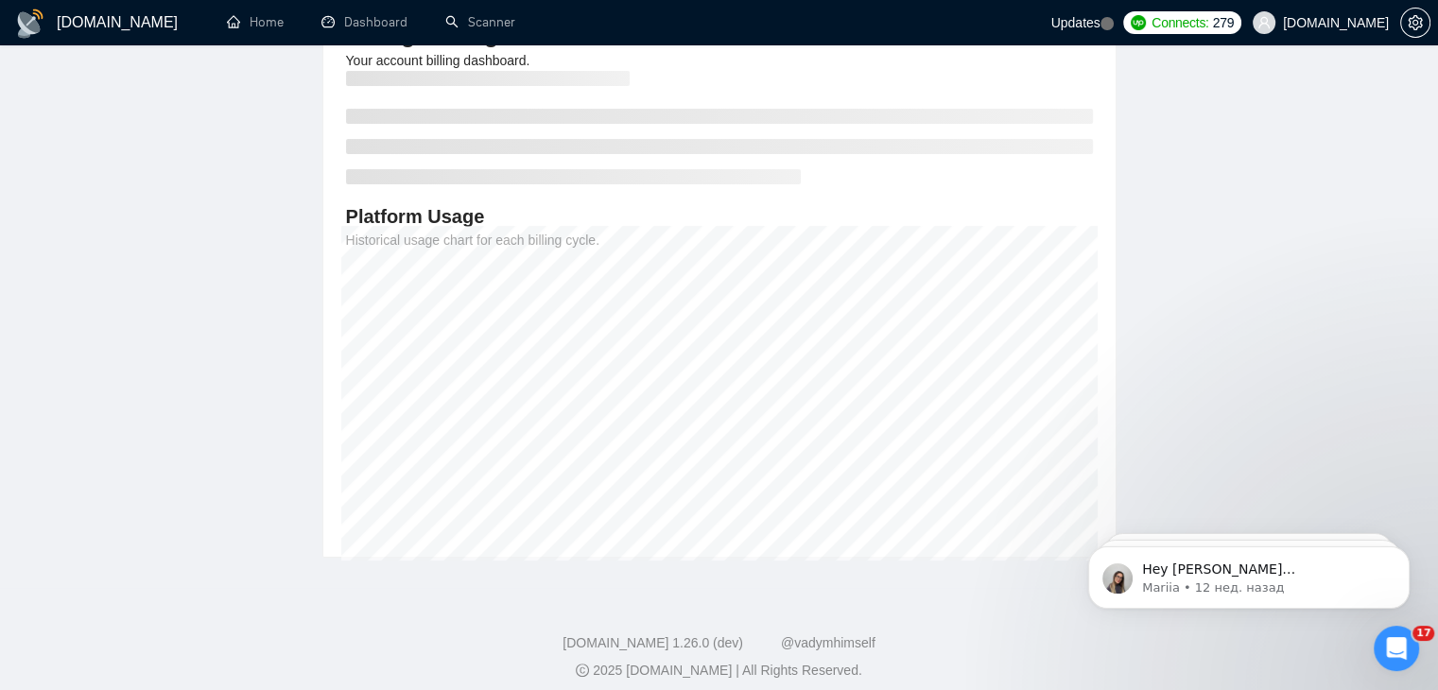
scroll to position [257, 0]
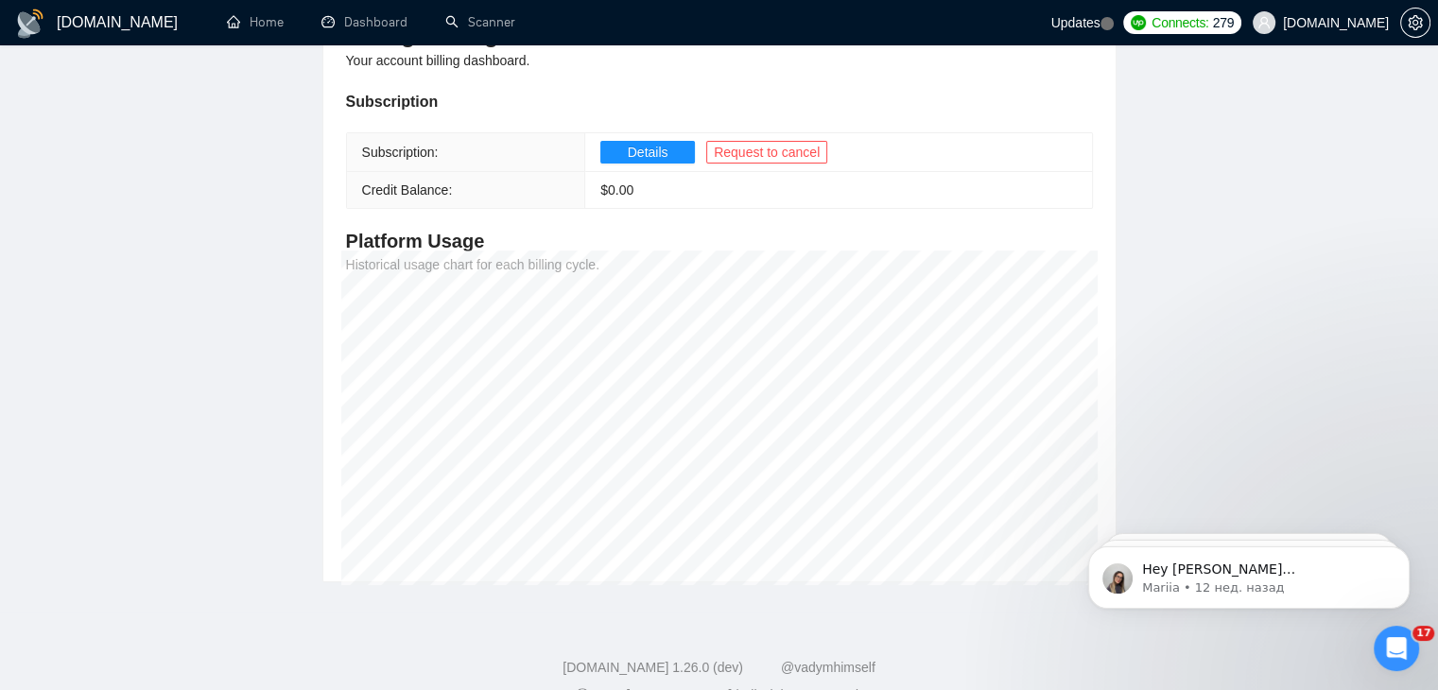
click at [980, 193] on td "$ 0.00" at bounding box center [838, 190] width 507 height 37
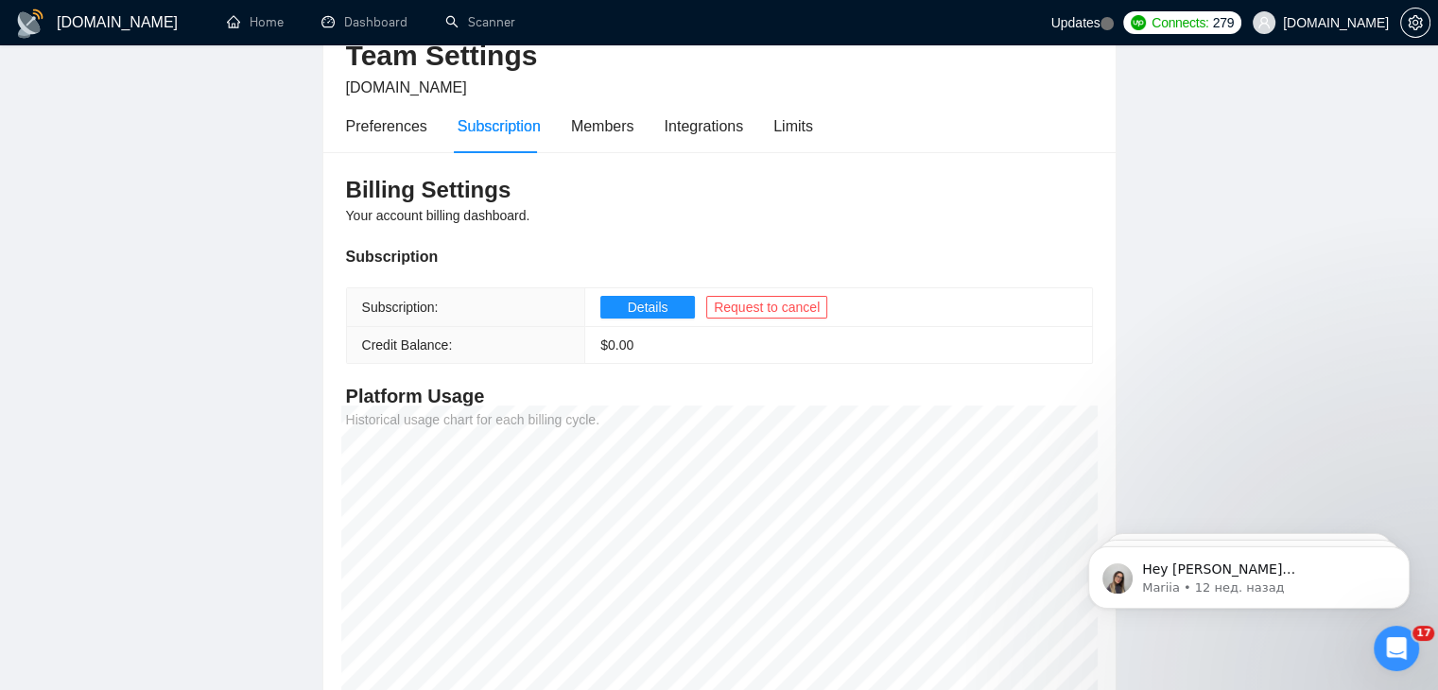
scroll to position [98, 0]
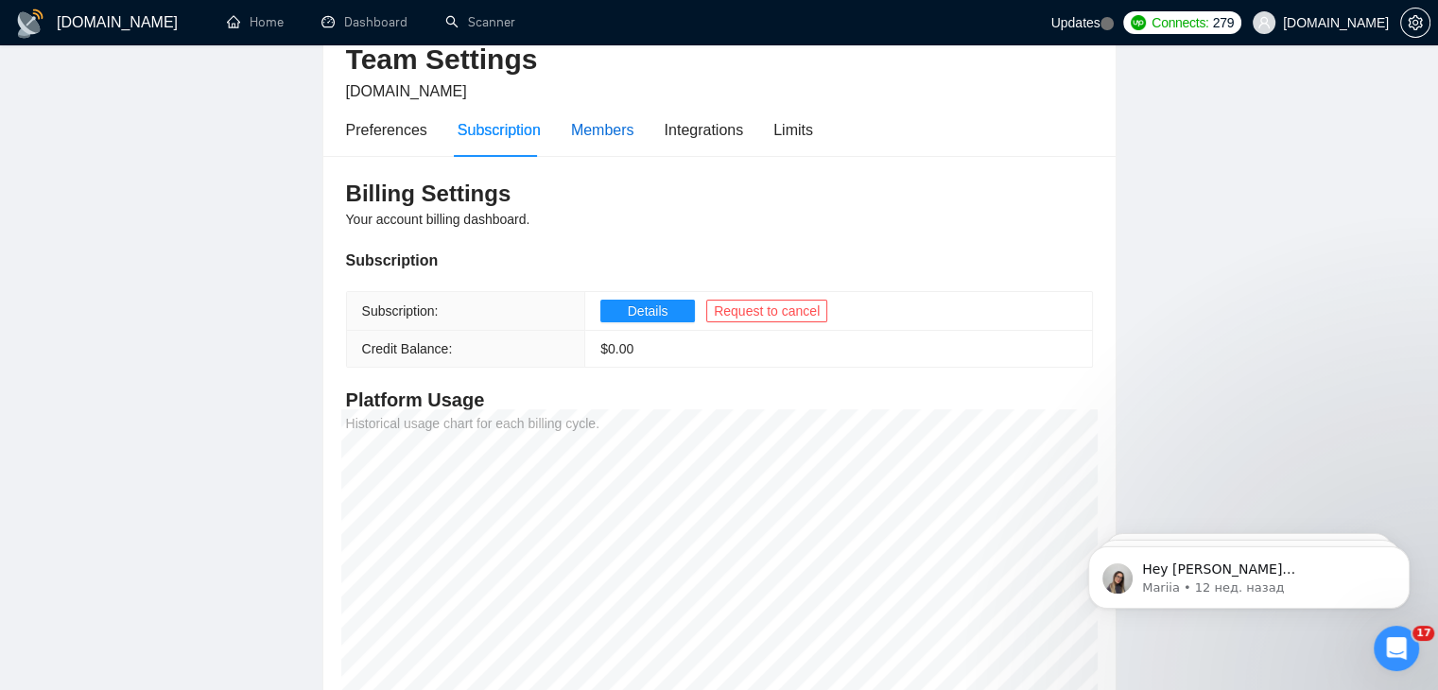
click at [601, 128] on div "Members" at bounding box center [602, 130] width 63 height 24
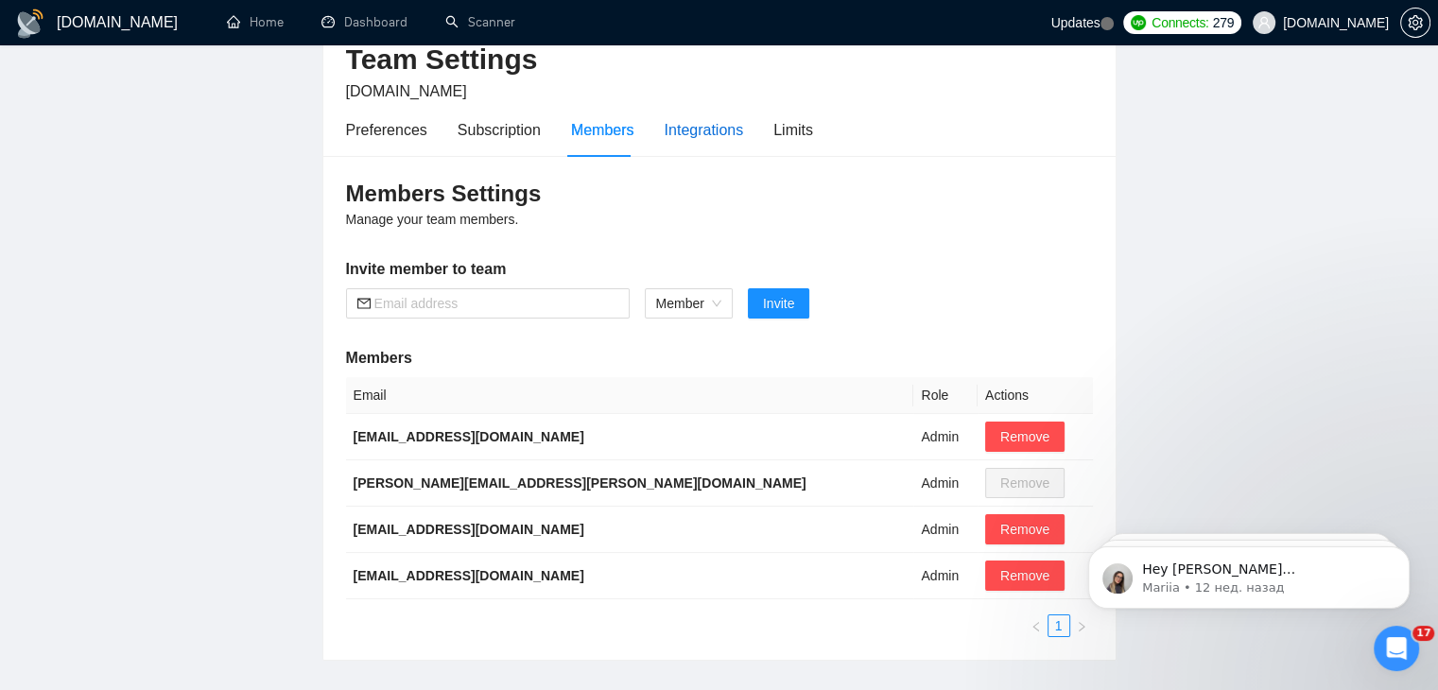
click at [697, 129] on div "Integrations" at bounding box center [704, 130] width 79 height 24
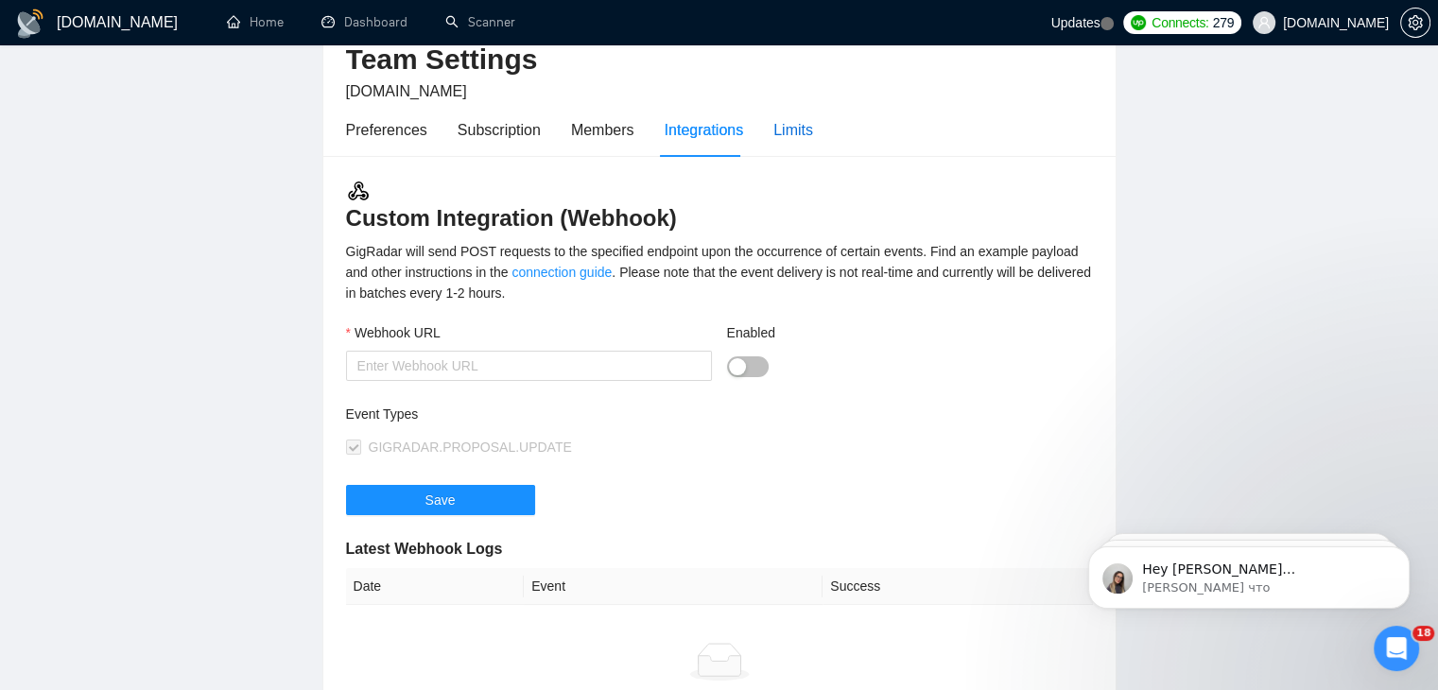
click at [791, 127] on div "Limits" at bounding box center [794, 130] width 40 height 24
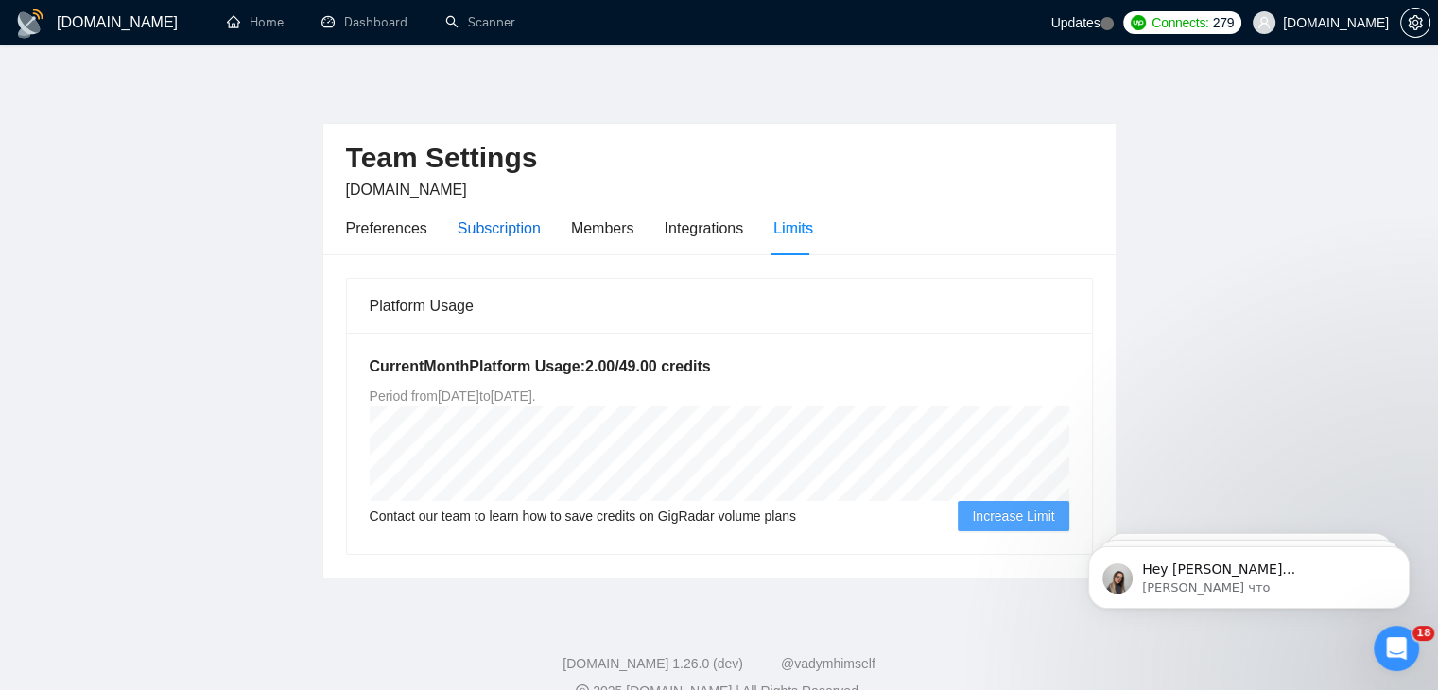
click at [502, 225] on div "Subscription" at bounding box center [499, 229] width 83 height 24
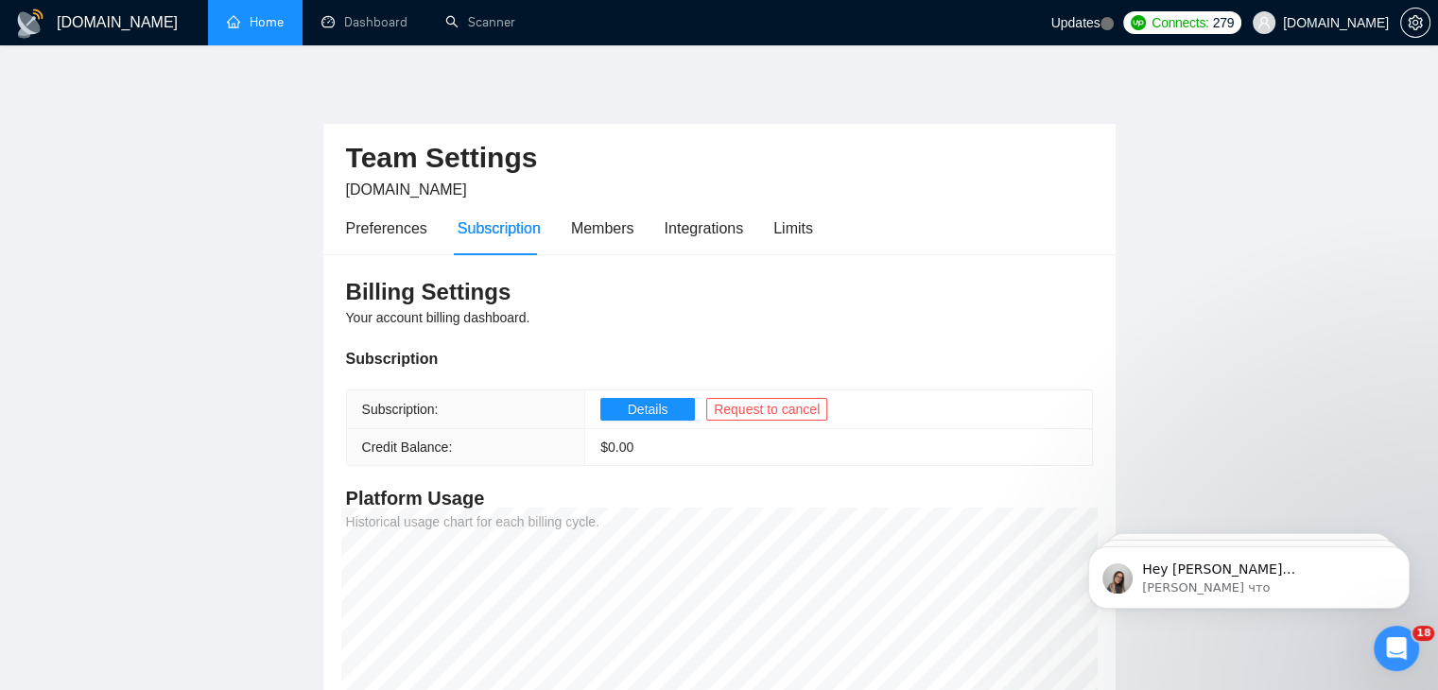
click at [246, 20] on link "Home" at bounding box center [255, 22] width 57 height 16
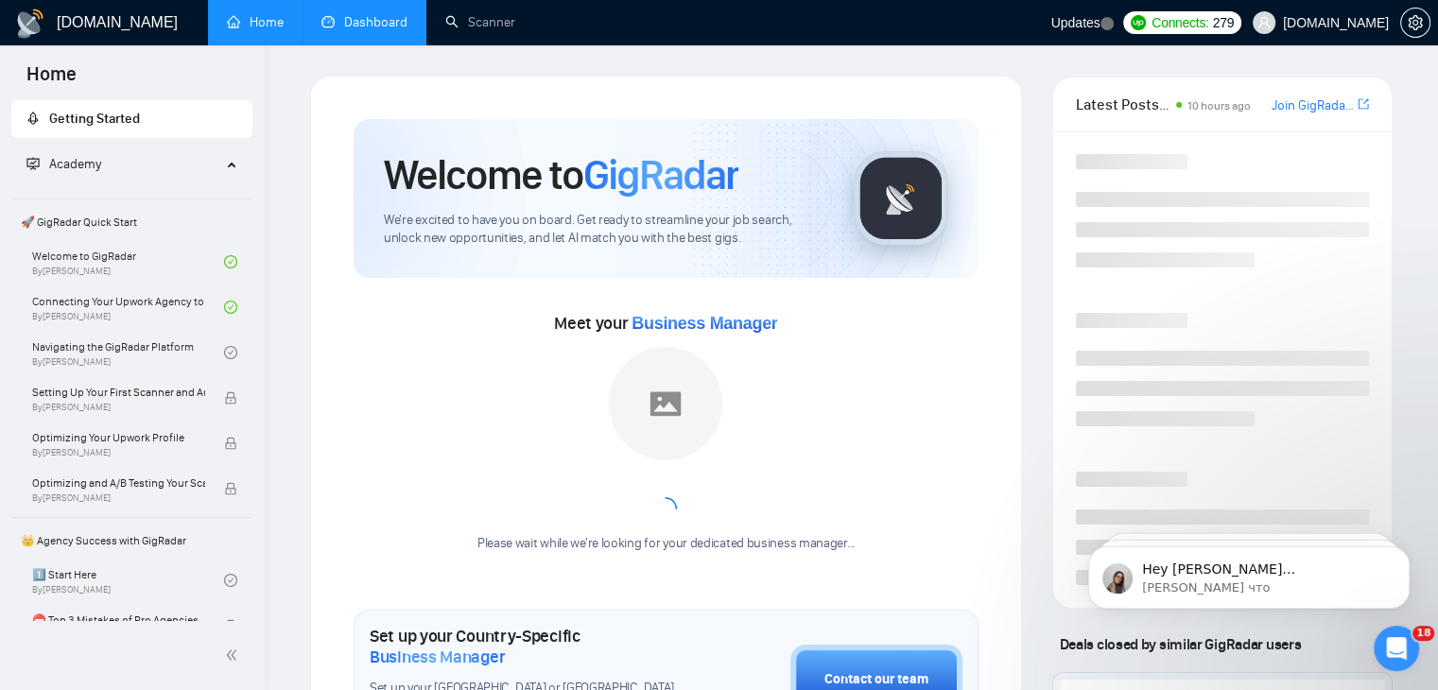
click at [360, 25] on link "Dashboard" at bounding box center [365, 22] width 86 height 16
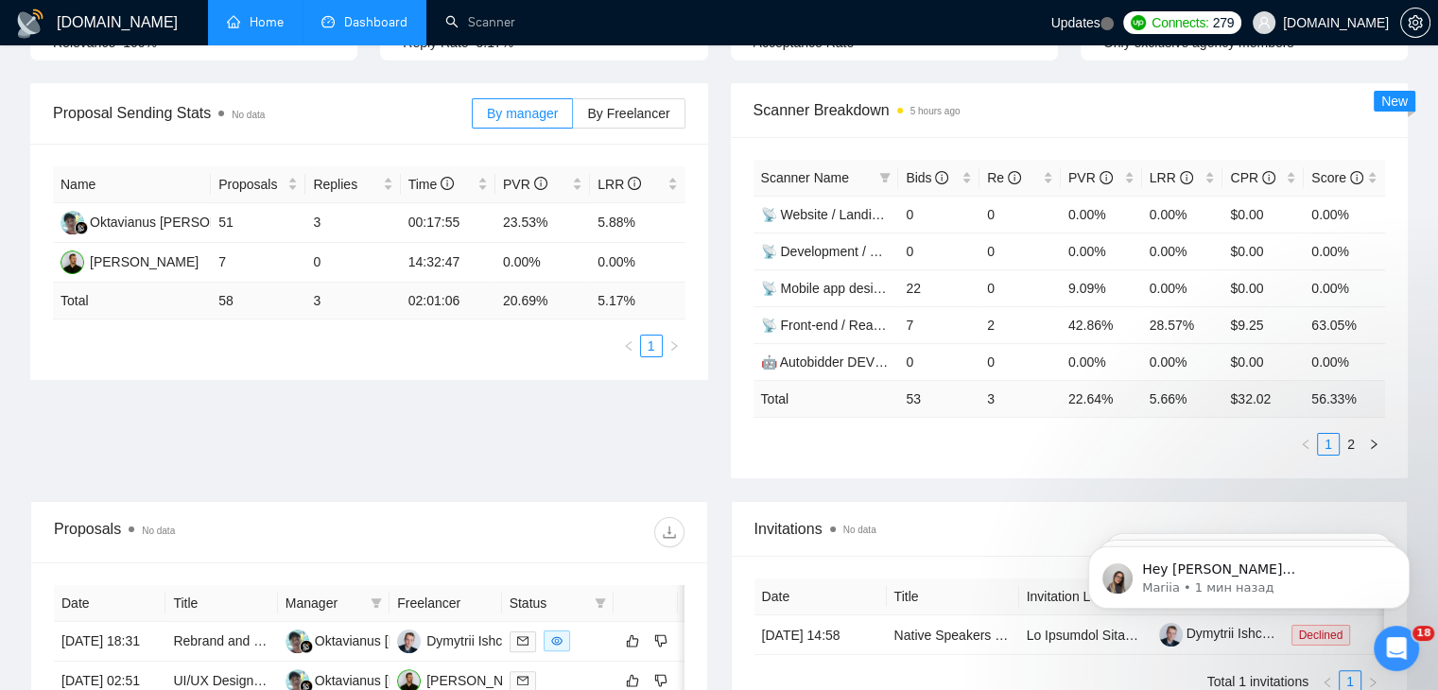
scroll to position [249, 0]
click at [1350, 449] on link "2" at bounding box center [1351, 445] width 21 height 21
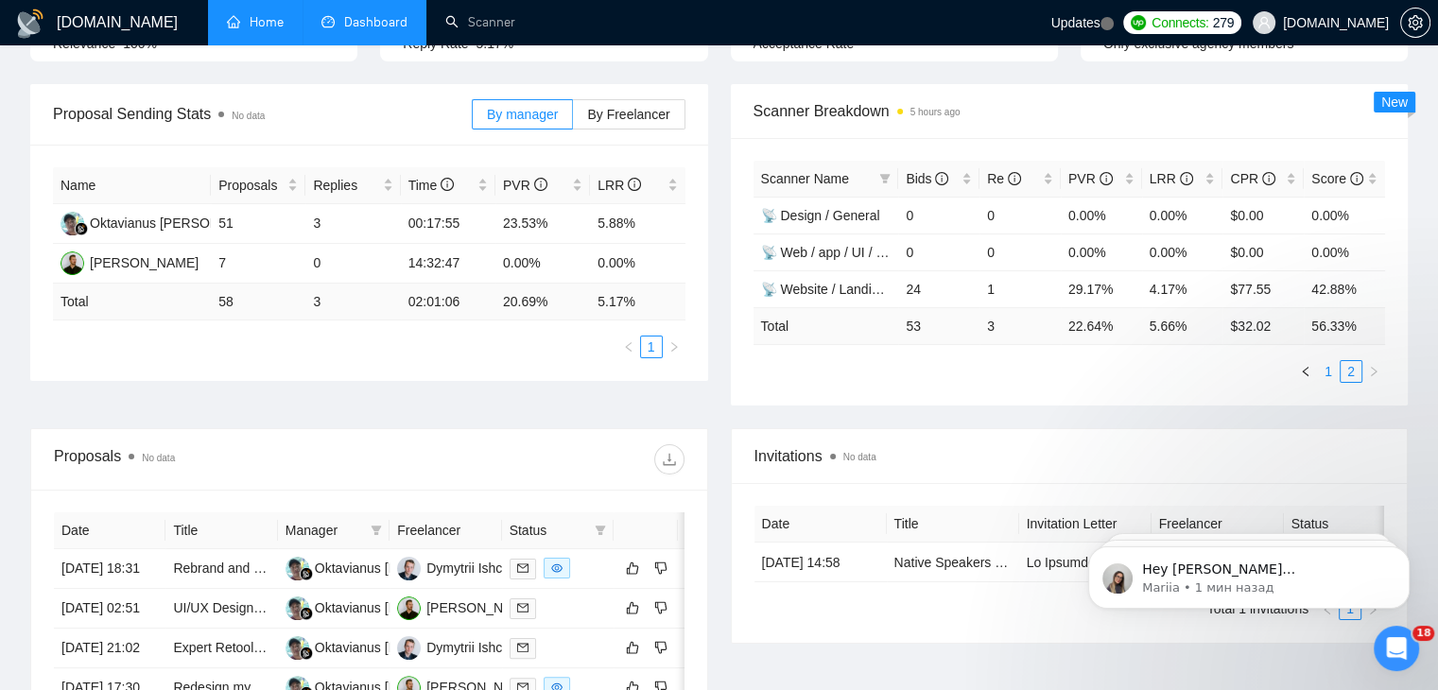
click at [1326, 365] on link "1" at bounding box center [1328, 371] width 21 height 21
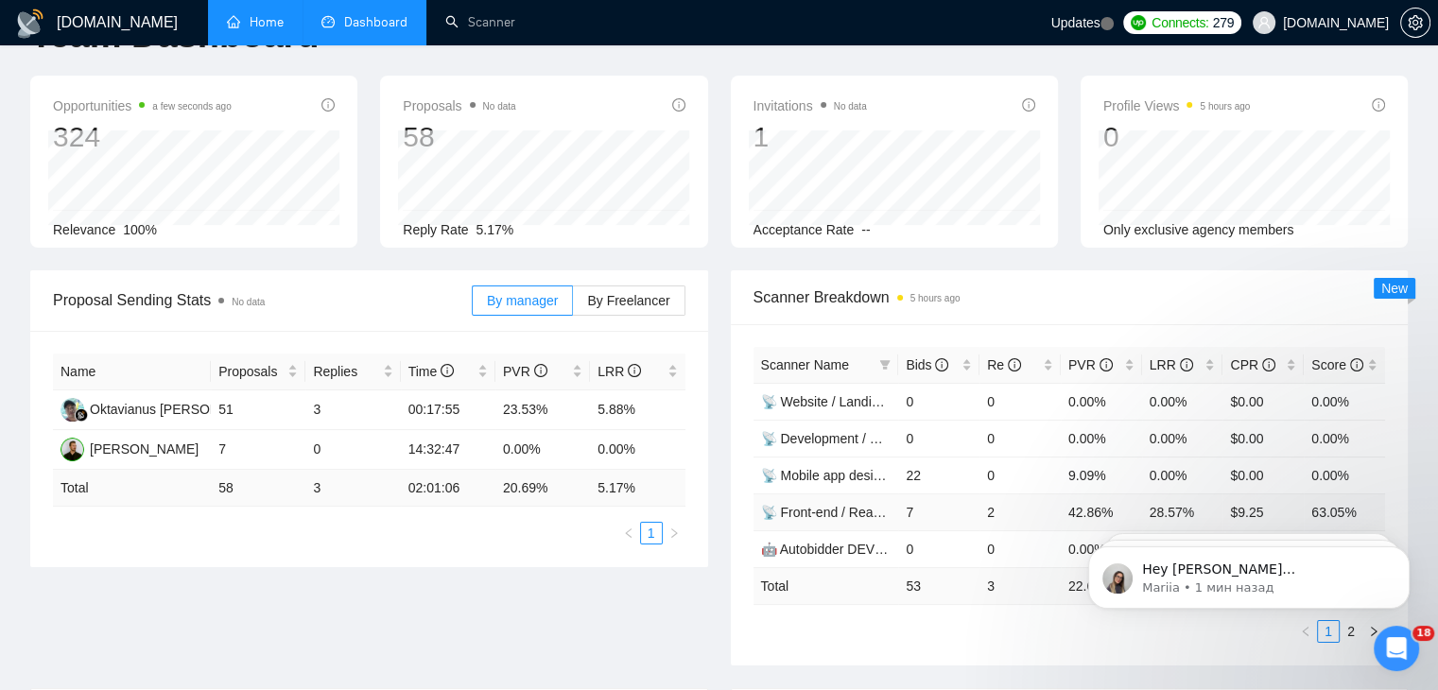
scroll to position [0, 0]
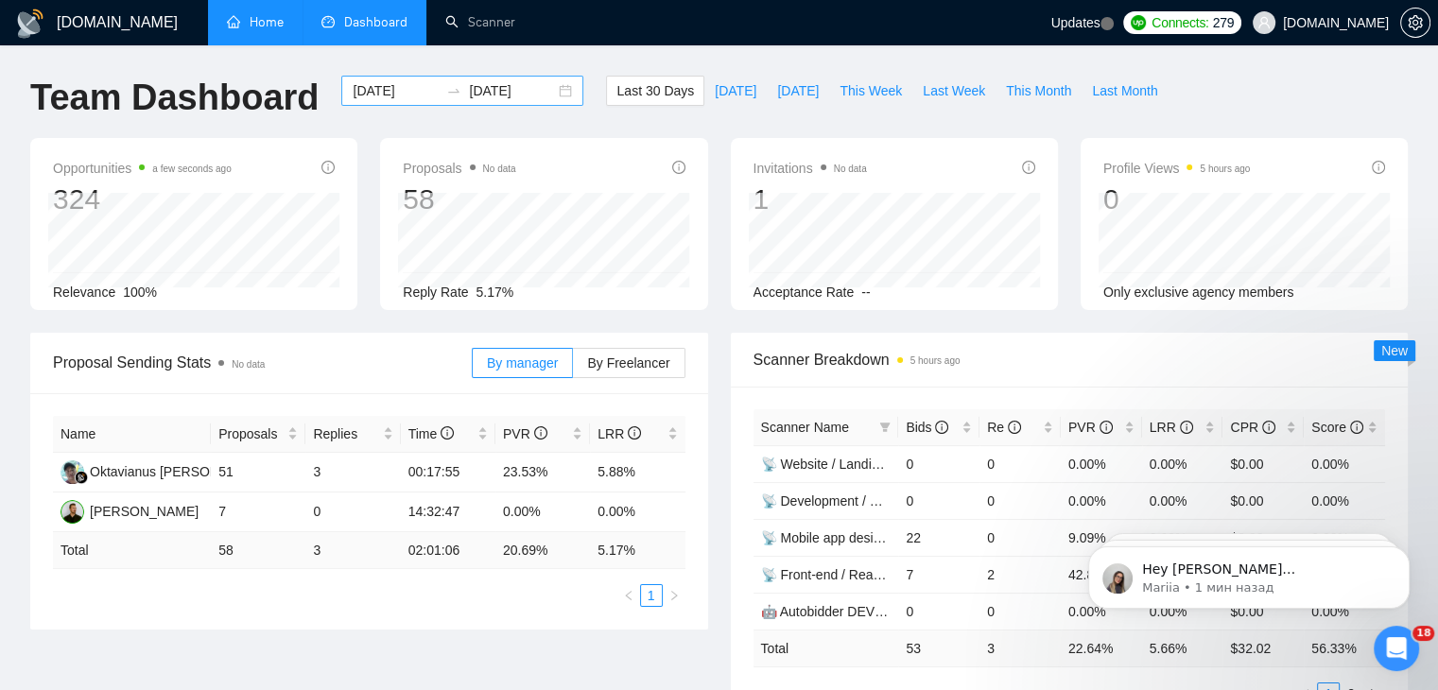
click at [551, 94] on div "[DATE] [DATE]" at bounding box center [462, 91] width 242 height 30
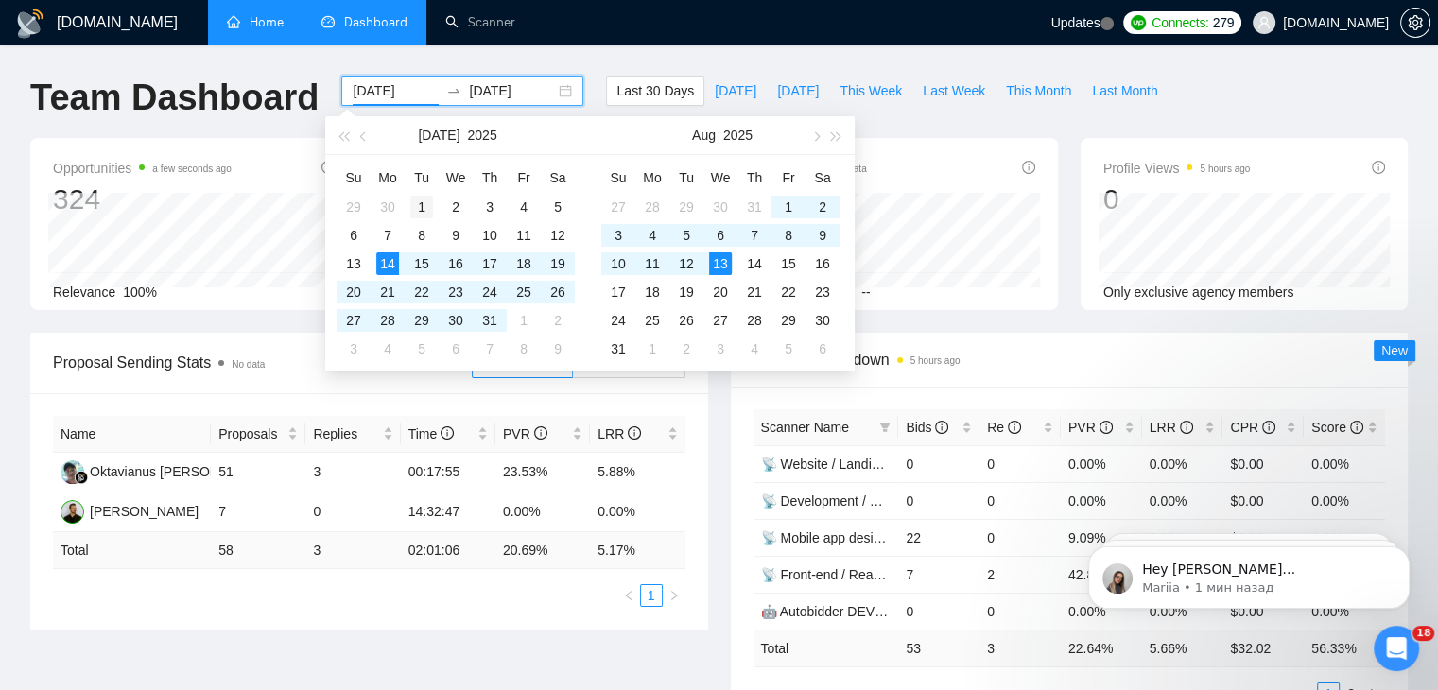
type input "[DATE]"
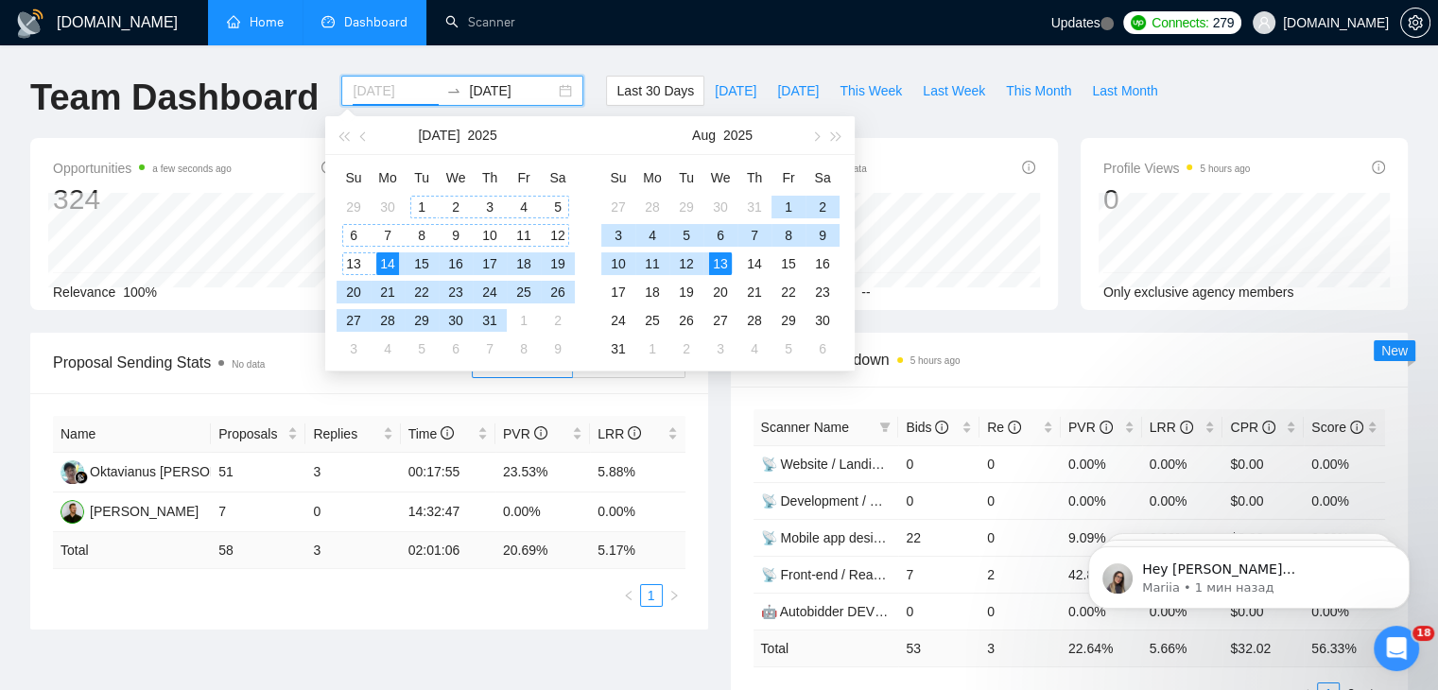
click at [423, 202] on div "1" at bounding box center [421, 207] width 23 height 23
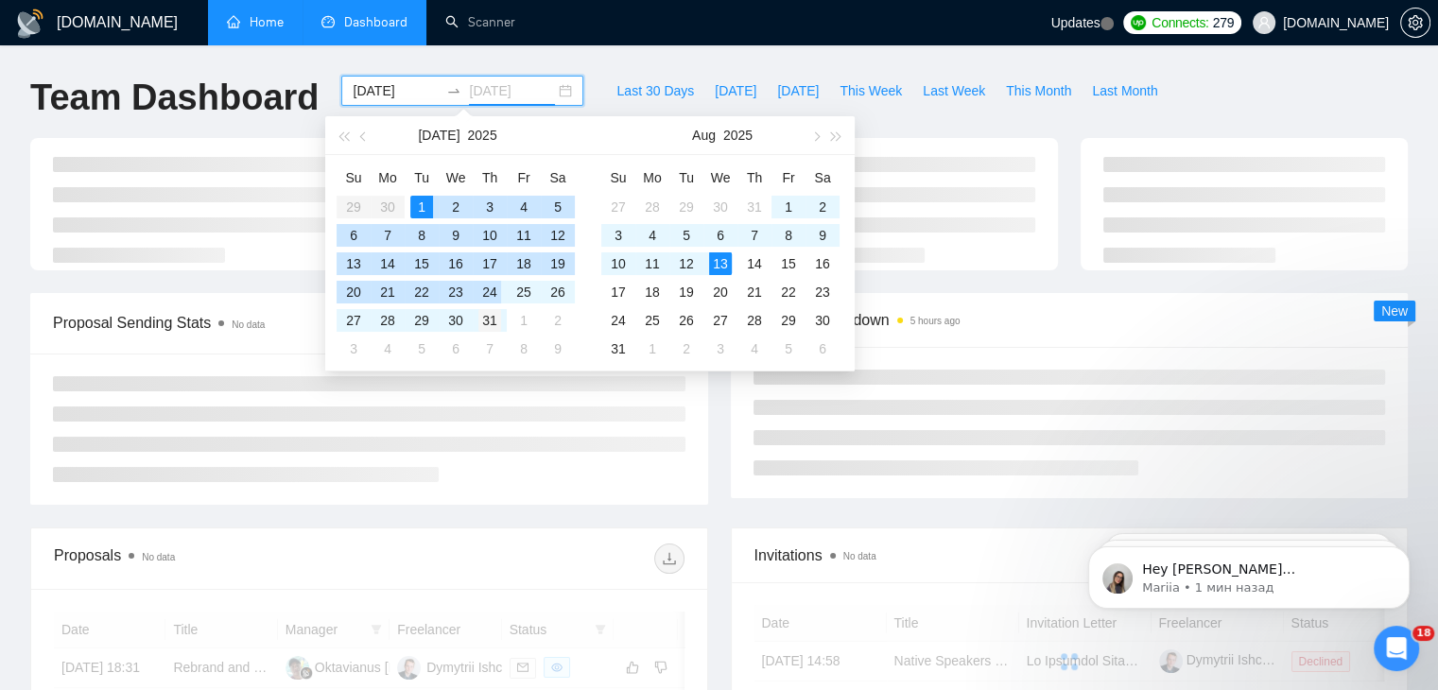
type input "[DATE]"
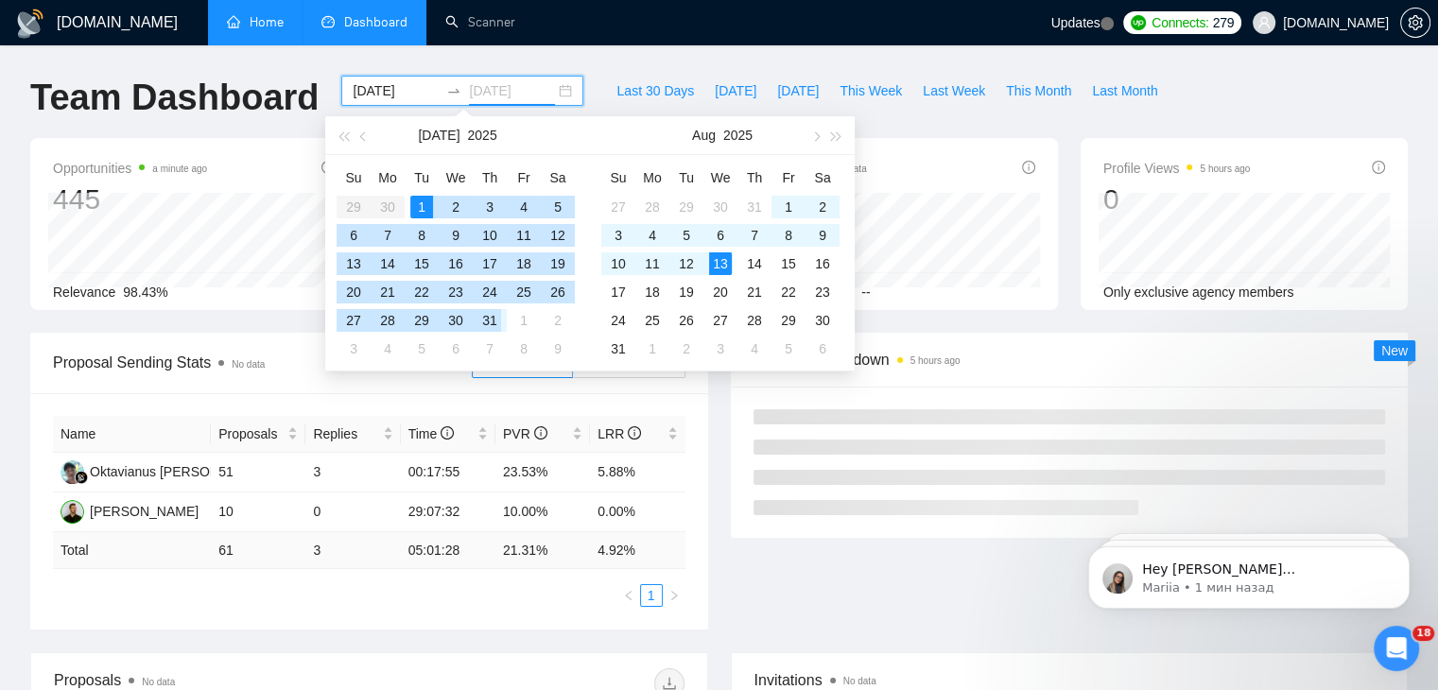
click at [496, 317] on div "31" at bounding box center [490, 320] width 23 height 23
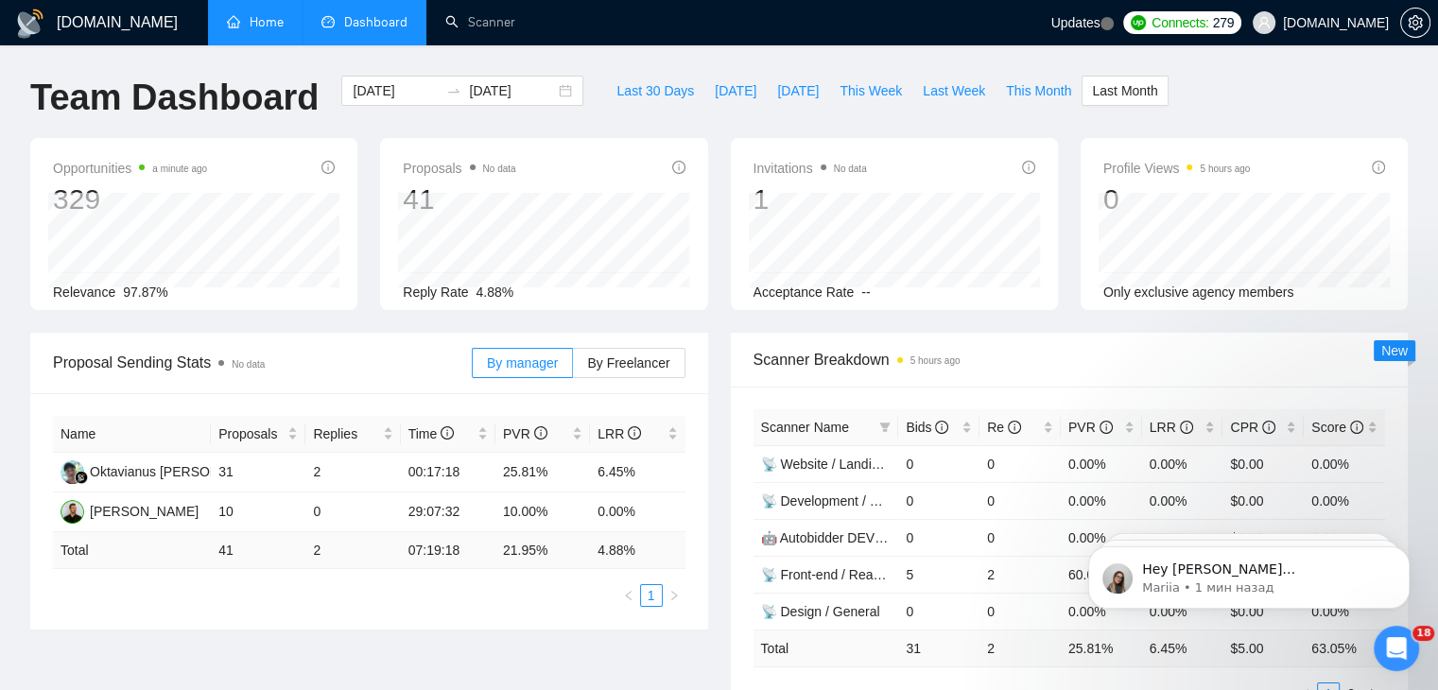
click at [728, 393] on div "Scanner Breakdown 5 hours ago Scanner Name Bids Re PVR LRR CPR Score 📡 Website …" at bounding box center [1070, 530] width 701 height 395
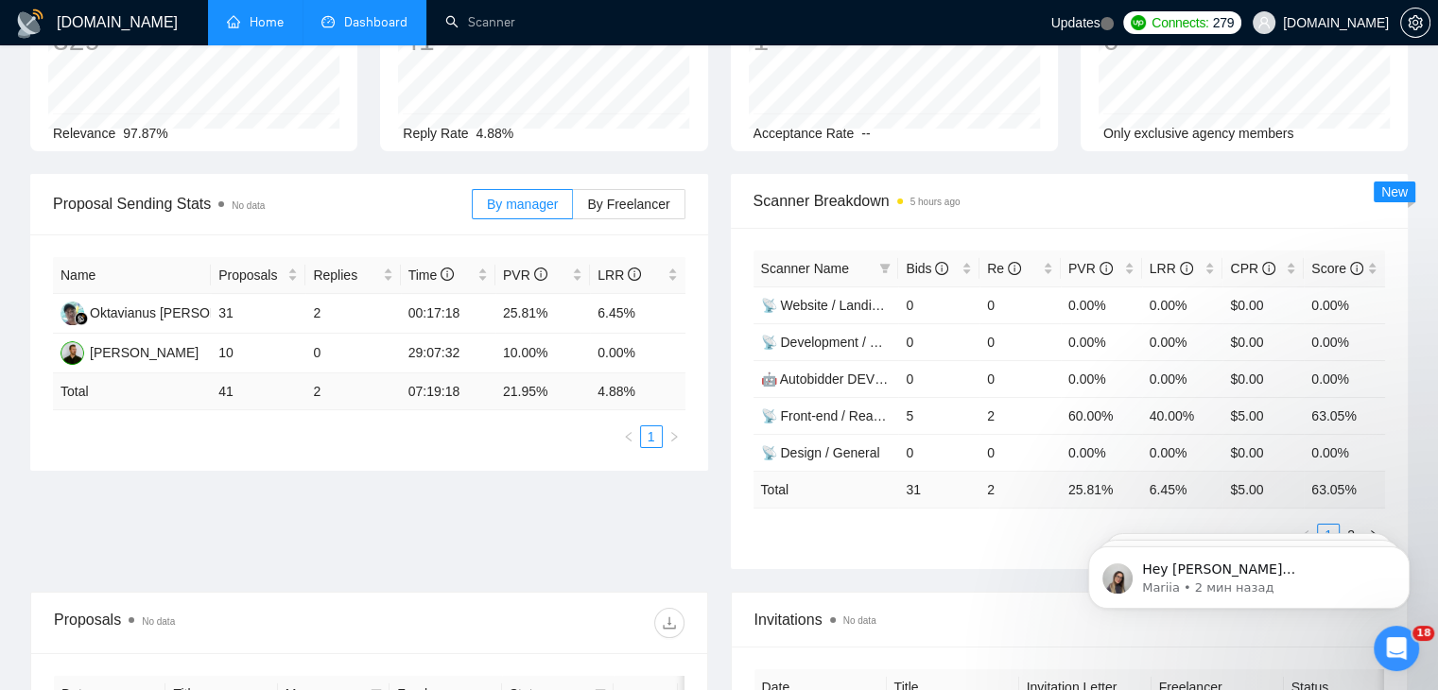
scroll to position [161, 0]
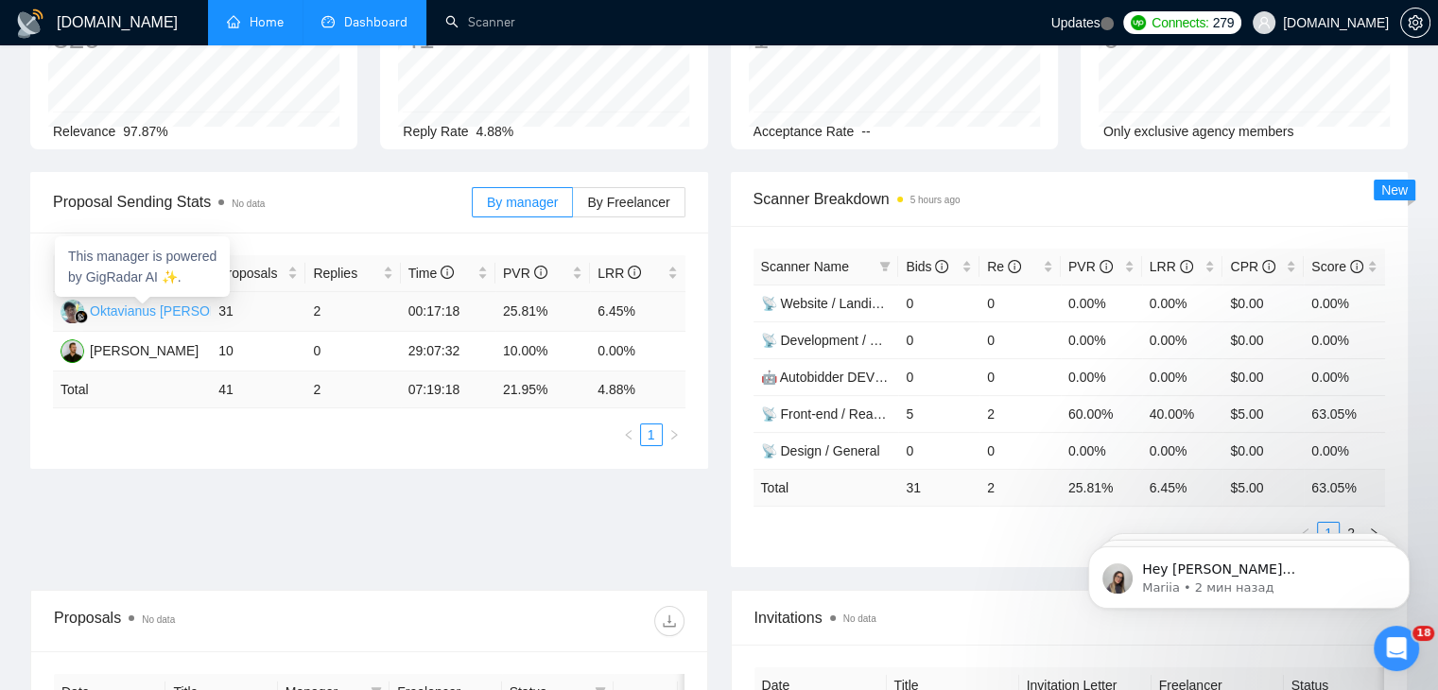
click at [163, 310] on div "Oktavianus [PERSON_NAME] Tape" at bounding box center [195, 311] width 211 height 21
click at [252, 26] on link "Home" at bounding box center [255, 22] width 57 height 16
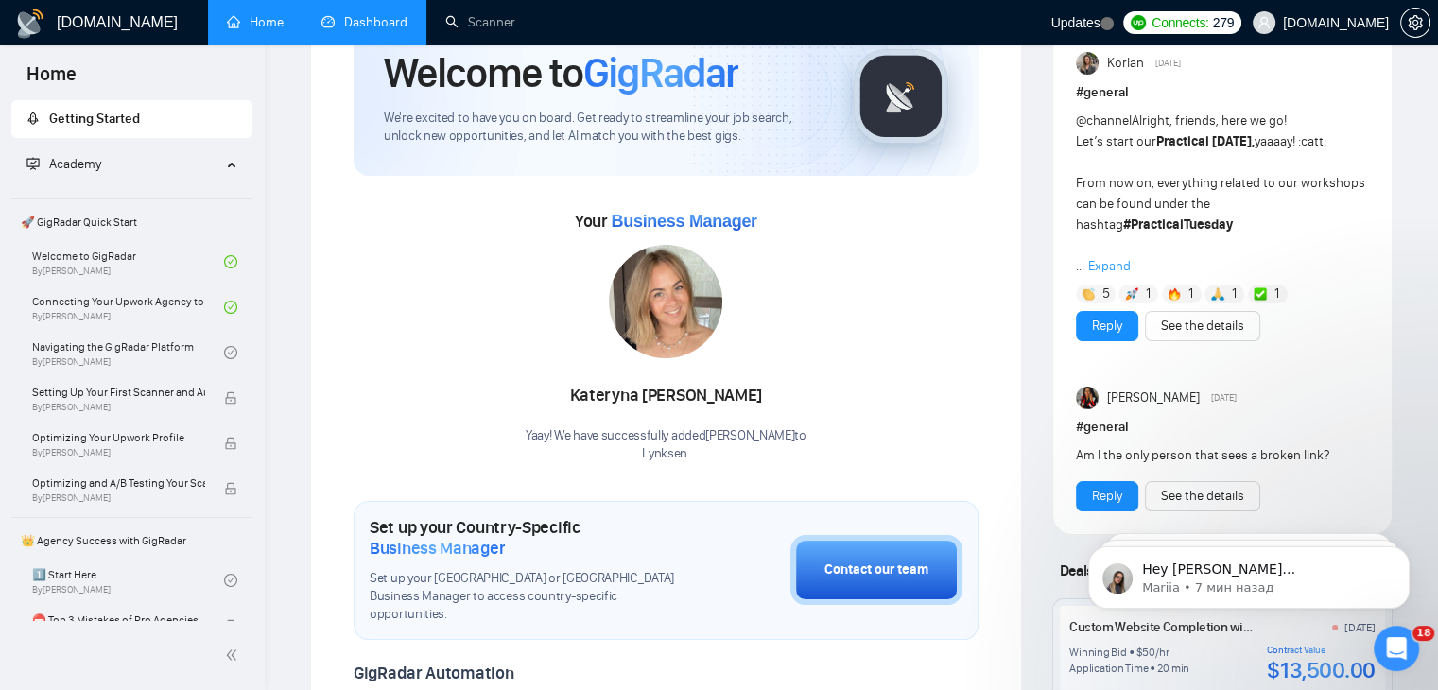
scroll to position [100, 0]
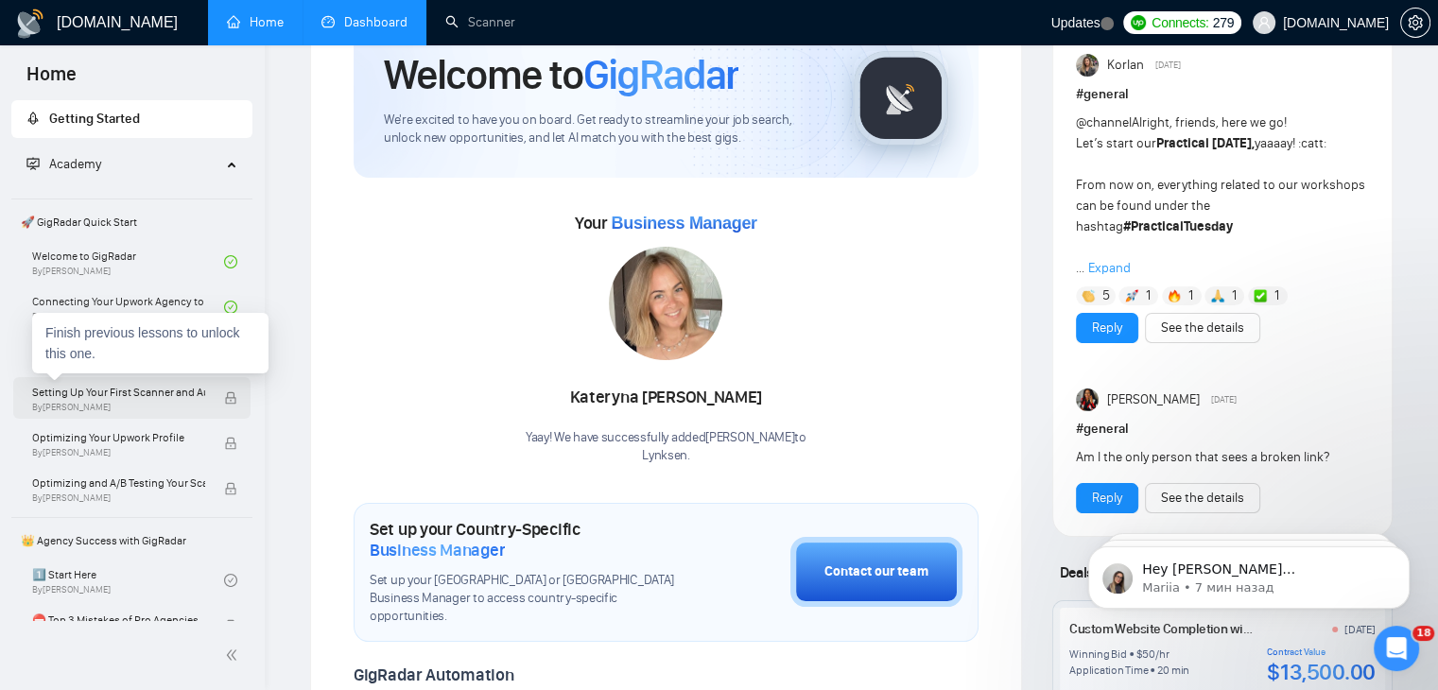
click at [115, 393] on span "Setting Up Your First Scanner and Auto-Bidder" at bounding box center [118, 392] width 173 height 19
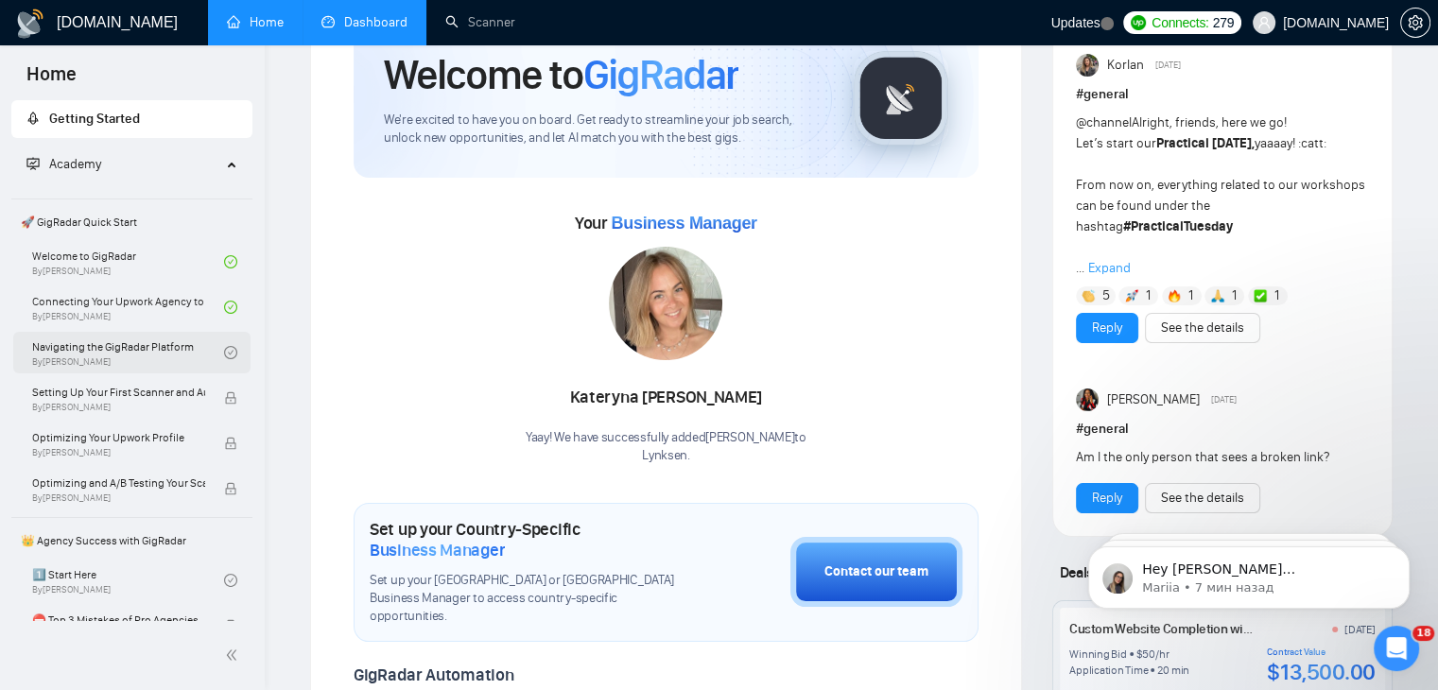
click at [134, 352] on link "Navigating the GigRadar Platform By [PERSON_NAME]" at bounding box center [128, 353] width 192 height 42
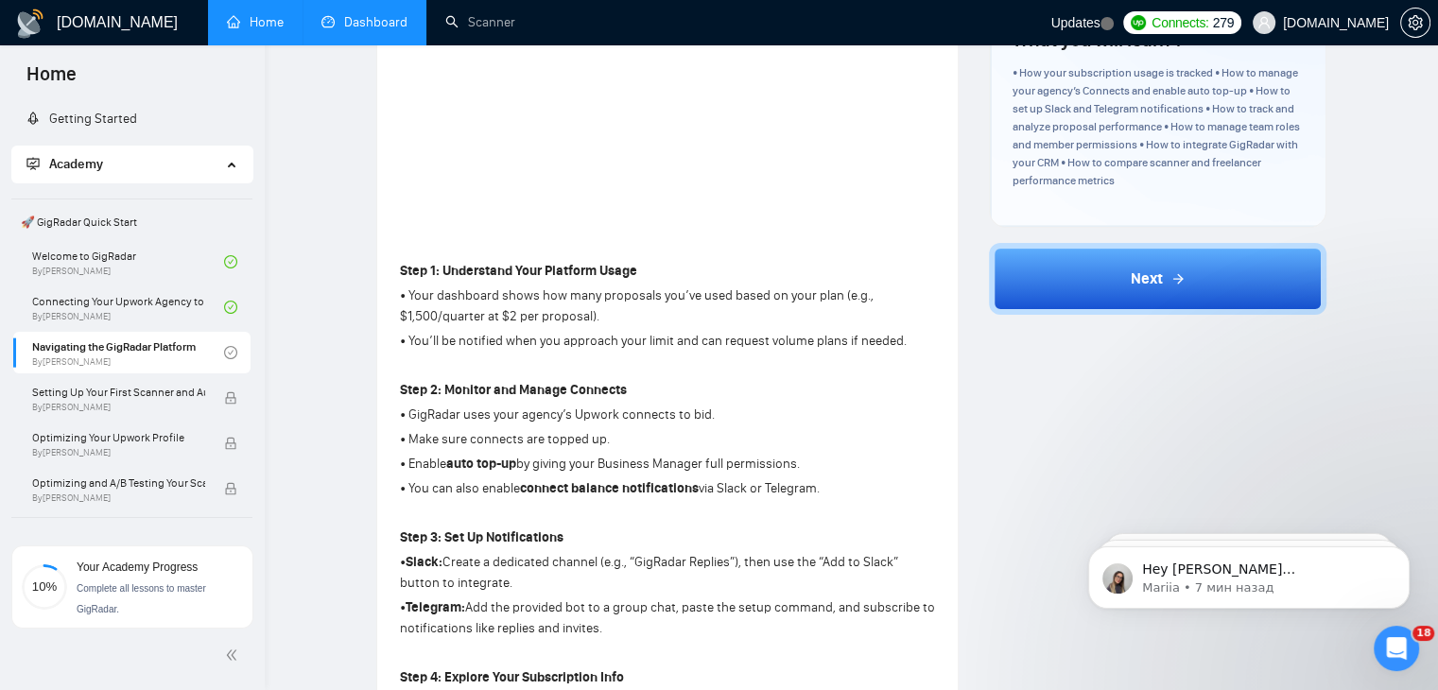
scroll to position [391, 0]
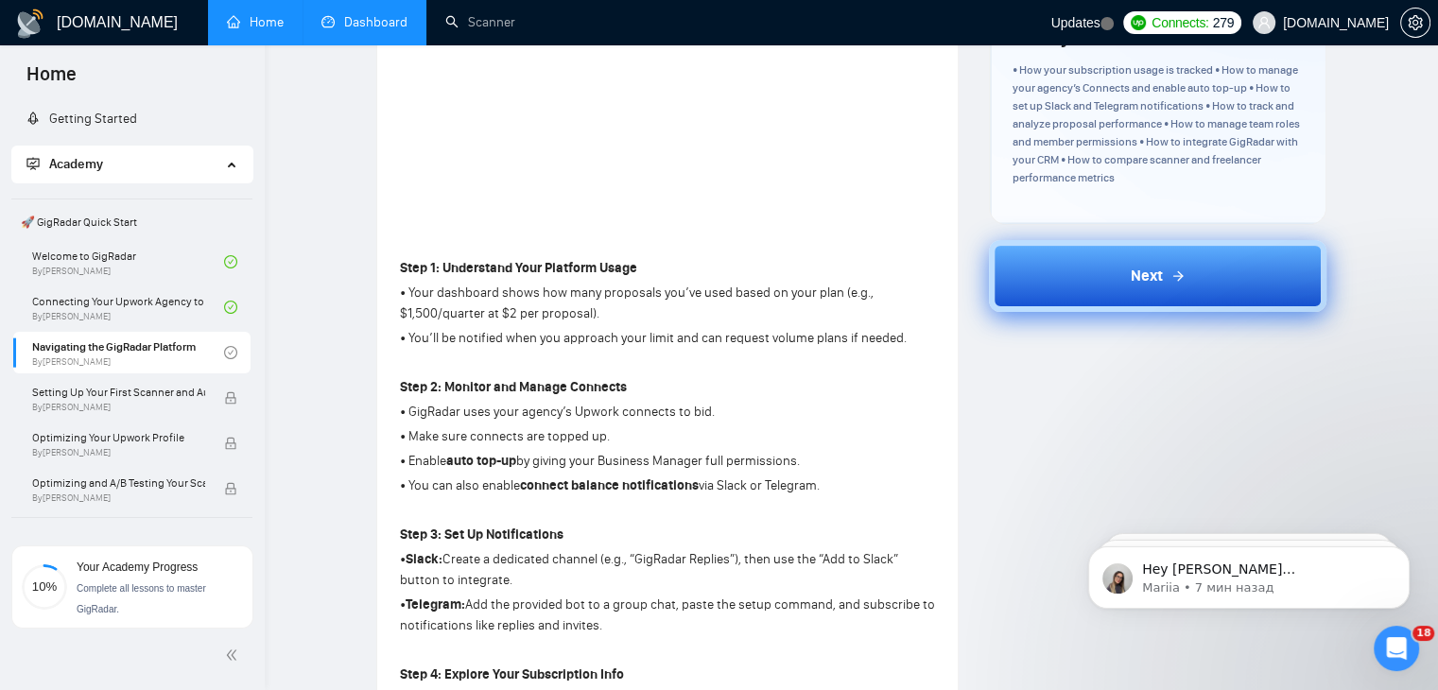
click at [1151, 286] on span "Next" at bounding box center [1147, 276] width 32 height 23
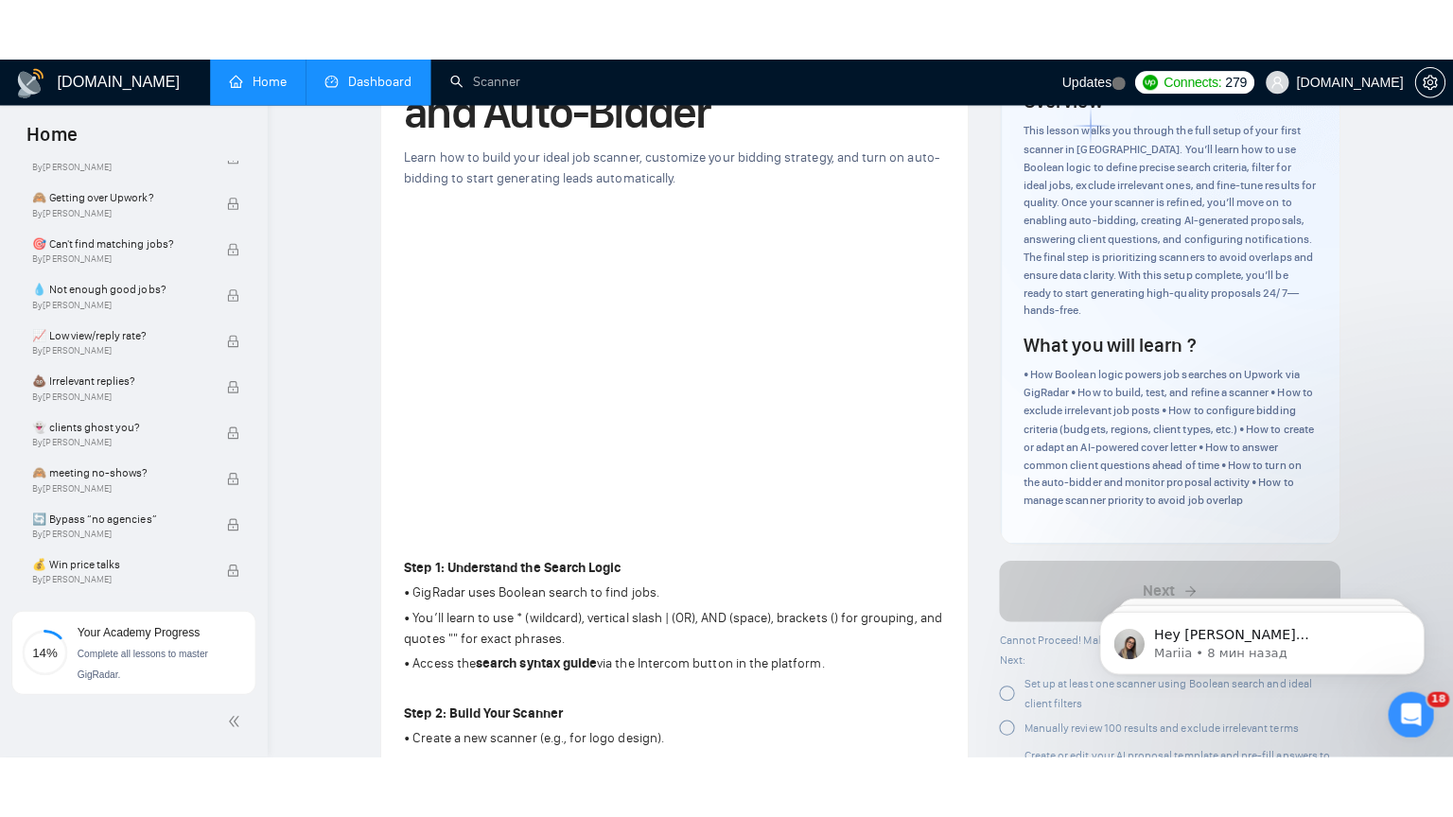
scroll to position [629, 0]
